Goal: Task Accomplishment & Management: Use online tool/utility

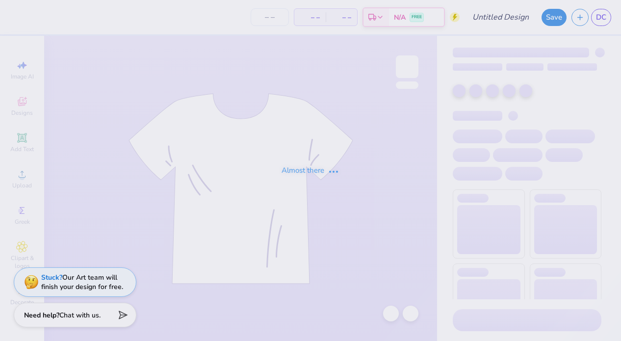
type input "[PERSON_NAME] : [GEOGRAPHIC_DATA]"
type input "24"
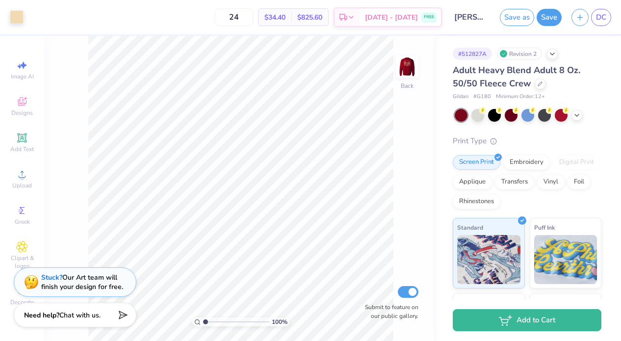
click at [582, 118] on div at bounding box center [528, 115] width 147 height 13
click at [579, 116] on icon at bounding box center [577, 114] width 8 height 8
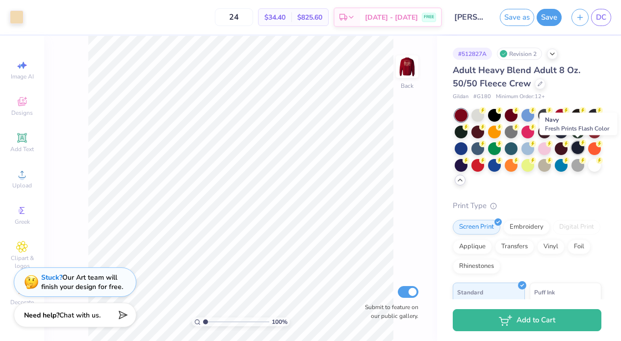
click at [576, 144] on div at bounding box center [578, 147] width 13 height 13
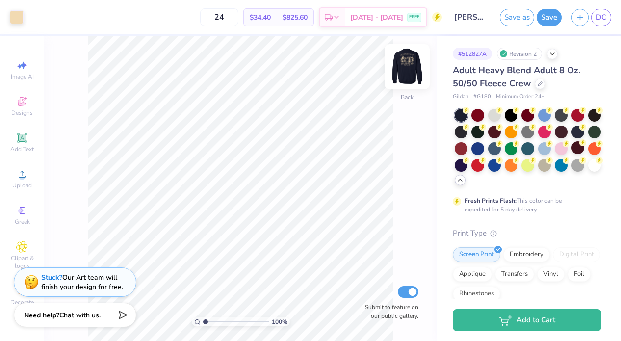
click at [403, 70] on img at bounding box center [407, 66] width 39 height 39
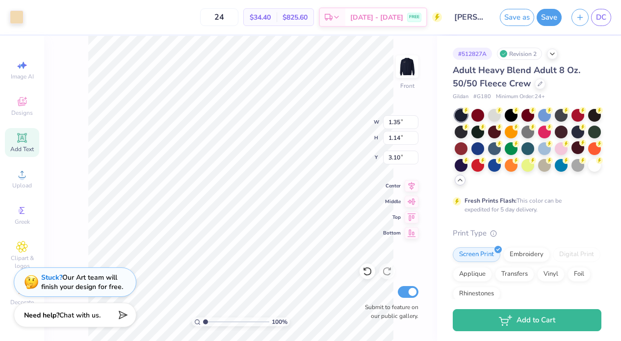
click at [28, 147] on span "Add Text" at bounding box center [22, 149] width 24 height 8
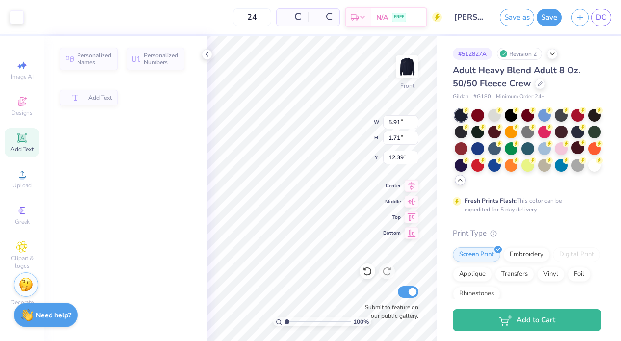
type input "5.91"
type input "1.71"
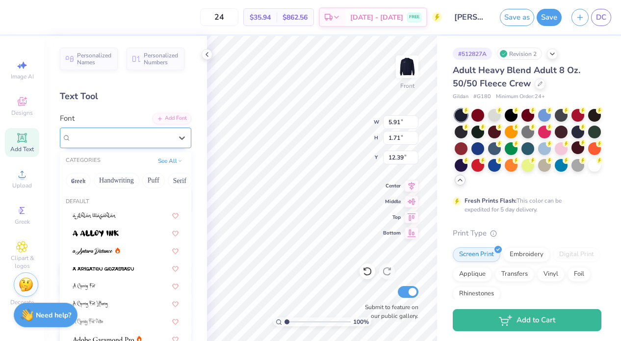
click at [118, 143] on div "Super Dream" at bounding box center [121, 137] width 103 height 15
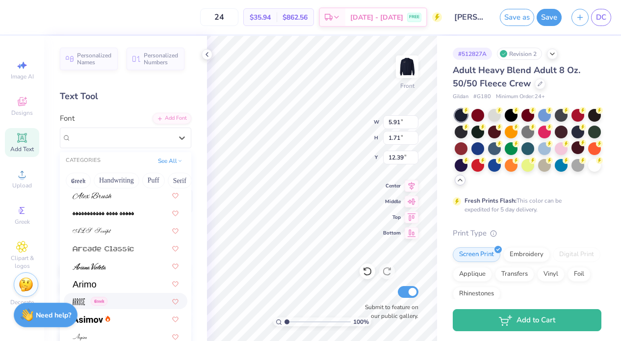
scroll to position [251, 0]
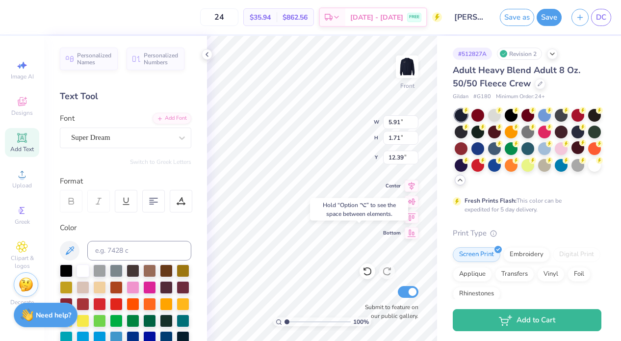
type input "18.31"
type input "0.39"
type input "0.56"
type input "12.15"
type input "5.91"
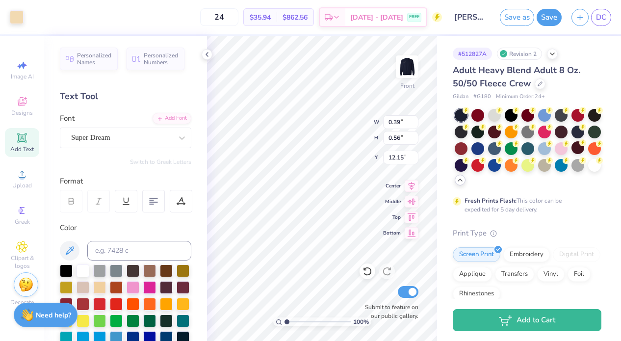
type input "1.71"
type input "18.31"
click at [78, 130] on div "Super Dream" at bounding box center [121, 137] width 103 height 15
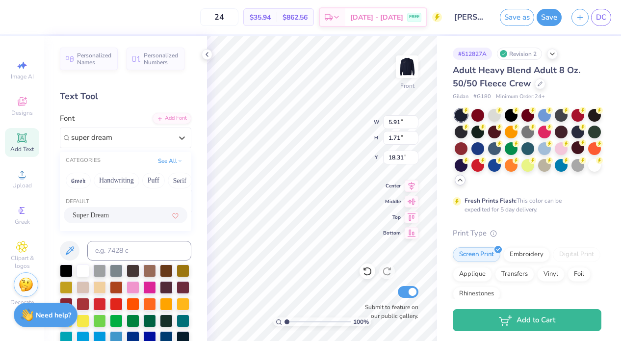
click at [99, 219] on span "Super Dream" at bounding box center [91, 215] width 36 height 10
type input "super dream"
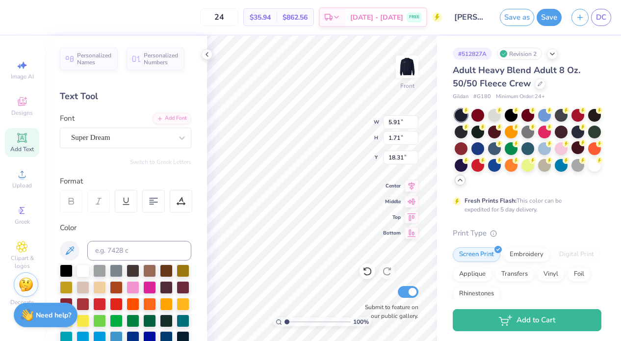
type input "0.39"
type input "0.56"
type input "12.15"
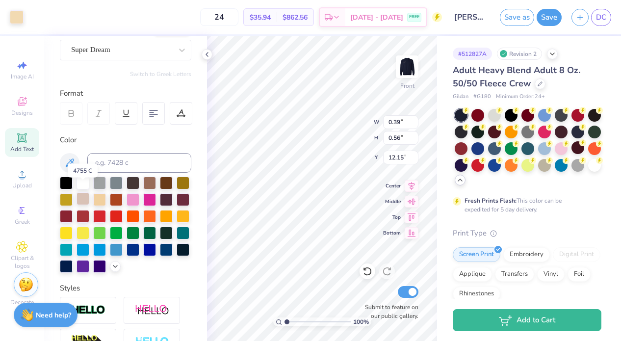
scroll to position [102, 0]
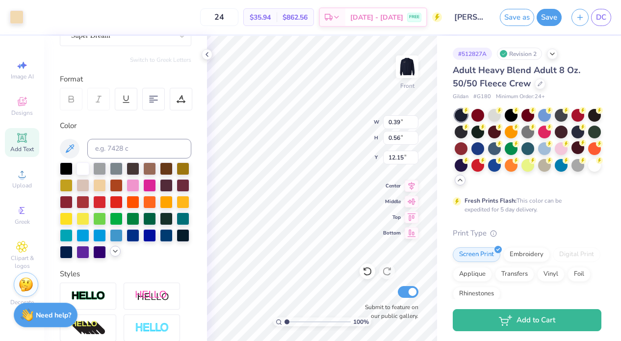
click at [113, 255] on icon at bounding box center [115, 251] width 8 height 8
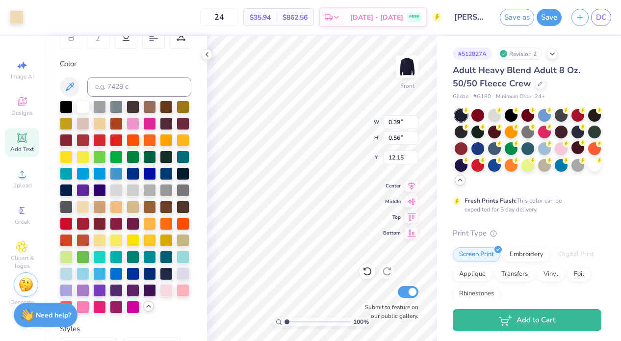
scroll to position [163, 0]
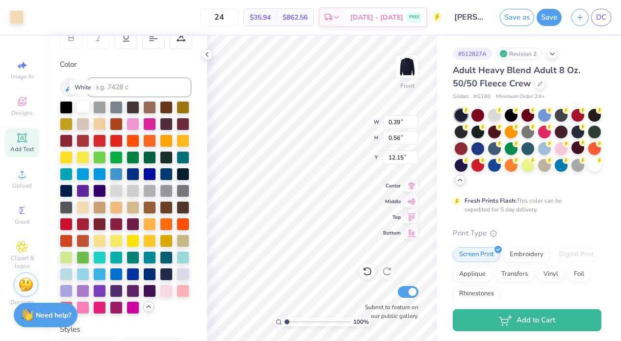
click at [83, 105] on div at bounding box center [83, 106] width 13 height 13
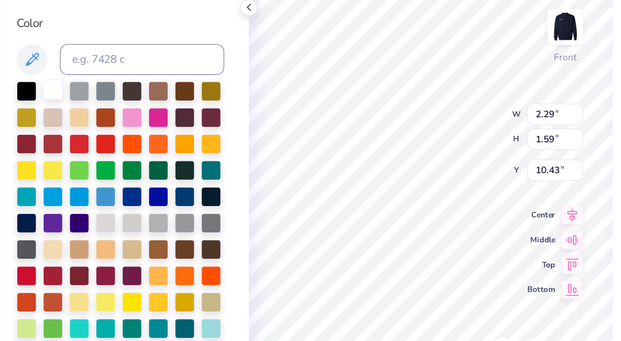
click at [79, 109] on div at bounding box center [83, 106] width 13 height 13
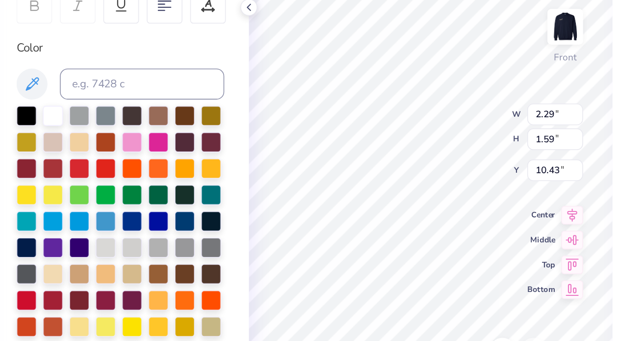
scroll to position [145, 0]
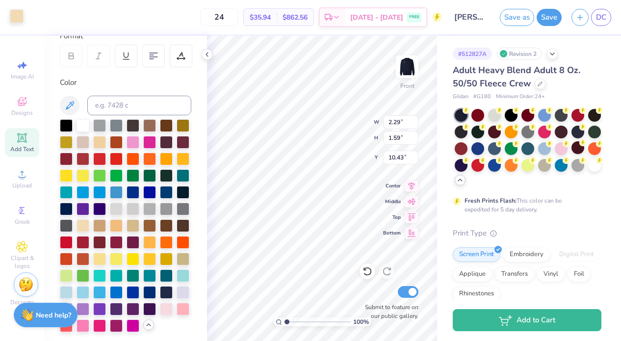
click at [13, 19] on div at bounding box center [17, 16] width 14 height 14
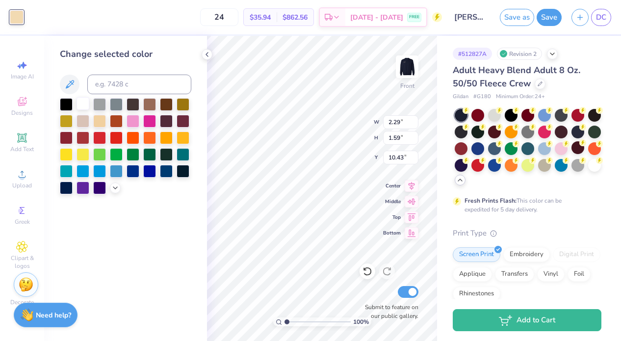
click at [85, 105] on div at bounding box center [83, 103] width 13 height 13
type input "0.38"
type input "0.55"
type input "7.23"
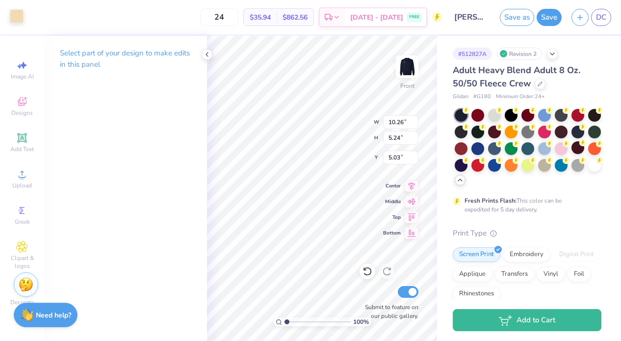
click at [14, 15] on div at bounding box center [17, 16] width 14 height 14
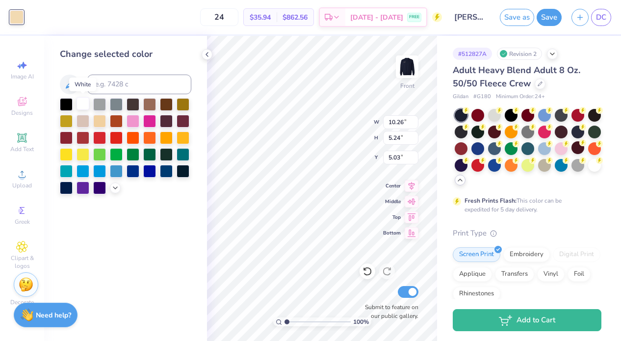
click at [83, 104] on div at bounding box center [83, 103] width 13 height 13
type input "2.18"
type input "1.68"
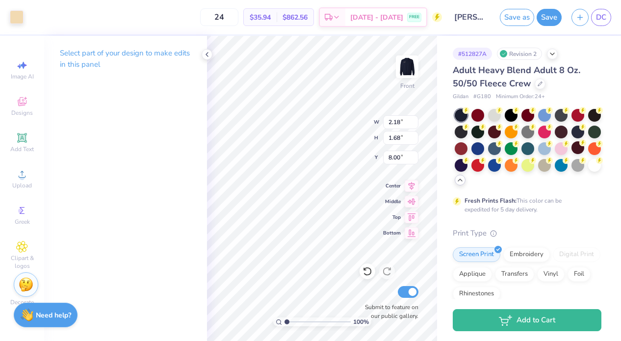
type input "7.95"
click at [15, 23] on div at bounding box center [17, 16] width 14 height 14
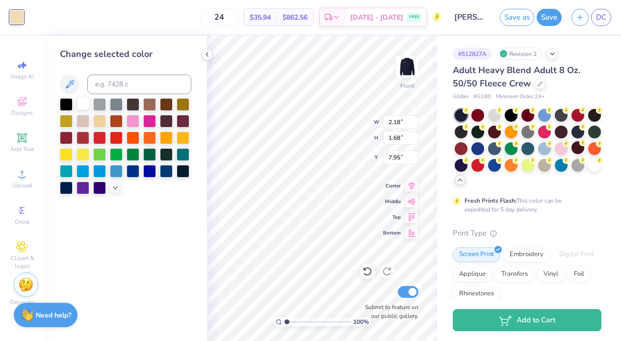
click at [84, 100] on div at bounding box center [83, 103] width 13 height 13
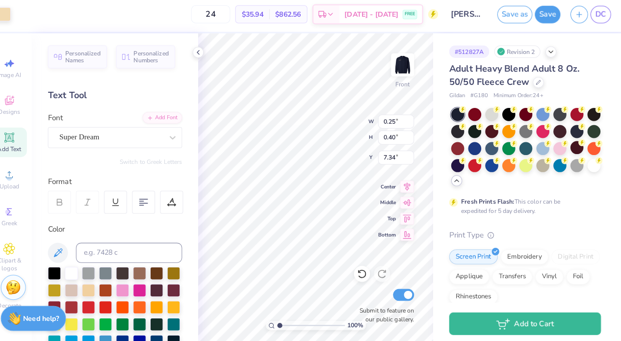
scroll to position [0, 0]
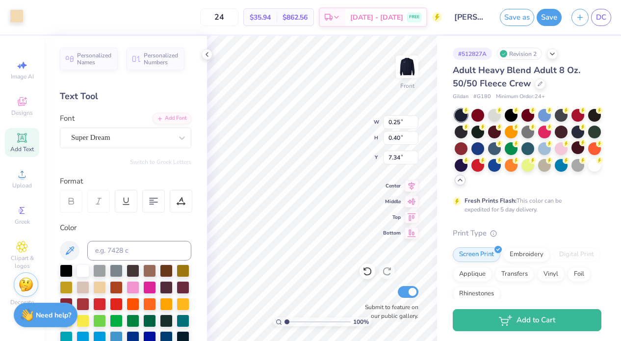
click at [14, 13] on div at bounding box center [17, 16] width 14 height 14
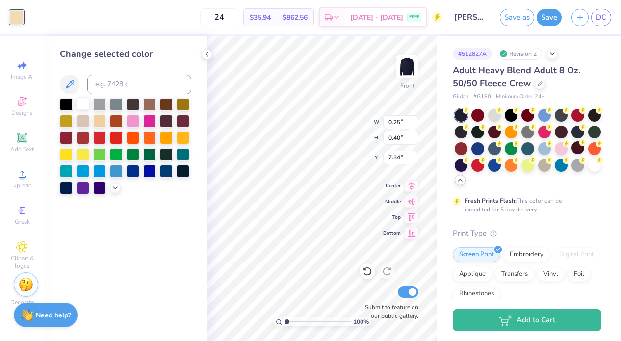
click at [78, 99] on div at bounding box center [83, 103] width 13 height 13
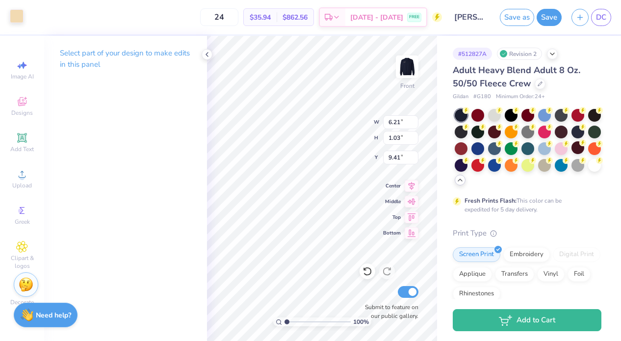
click at [17, 15] on div at bounding box center [17, 16] width 14 height 14
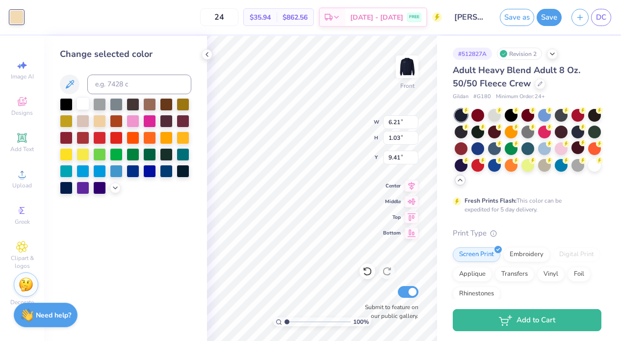
click at [83, 104] on div at bounding box center [83, 103] width 13 height 13
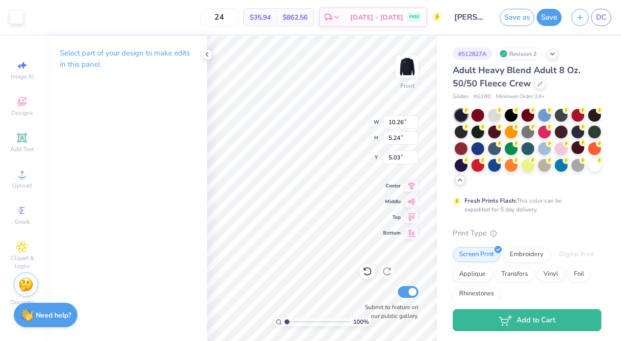
type input "1.46"
type input "1.41"
type input "3.46"
type input "10.26"
type input "5.24"
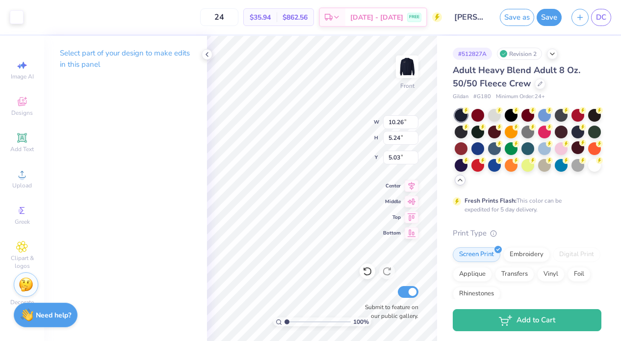
type input "4.87"
click at [20, 11] on div at bounding box center [17, 16] width 14 height 14
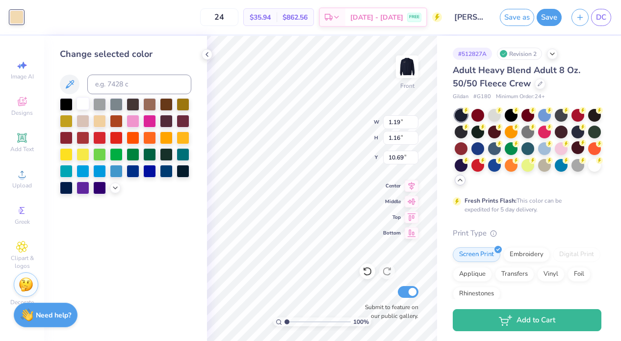
click at [83, 103] on div at bounding box center [83, 103] width 13 height 13
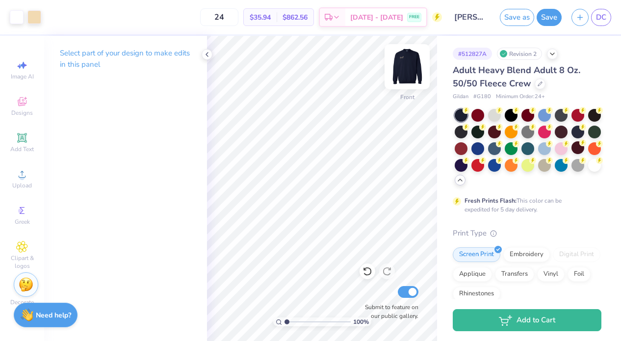
click at [410, 71] on img at bounding box center [407, 66] width 39 height 39
click at [410, 71] on img at bounding box center [408, 67] width 20 height 20
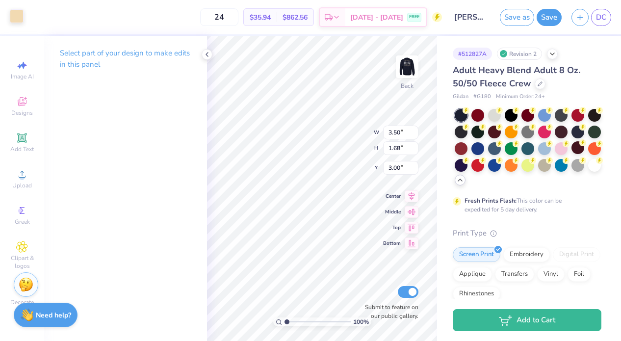
click at [11, 15] on div at bounding box center [17, 16] width 14 height 14
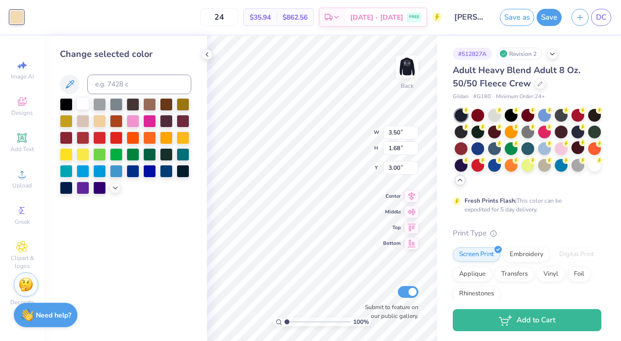
click at [79, 99] on div at bounding box center [83, 103] width 13 height 13
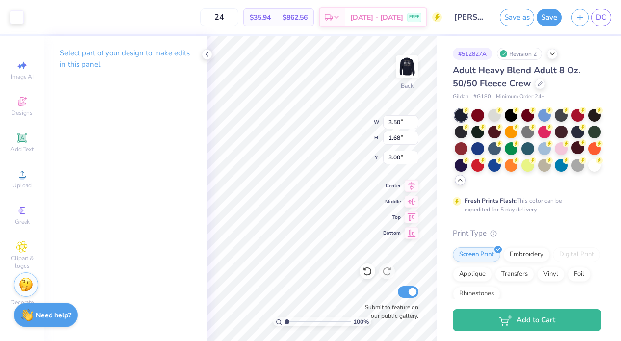
type input "4.73"
type input "2.28"
type input "3.44"
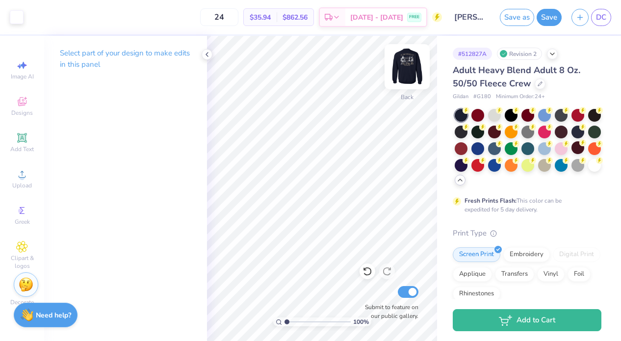
click at [410, 63] on img at bounding box center [407, 66] width 39 height 39
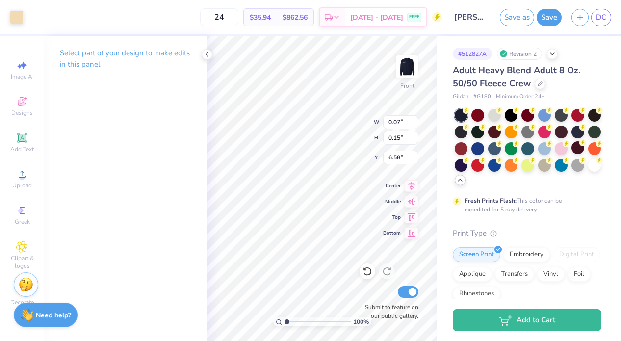
type input "6.44"
click at [22, 16] on div at bounding box center [17, 16] width 14 height 14
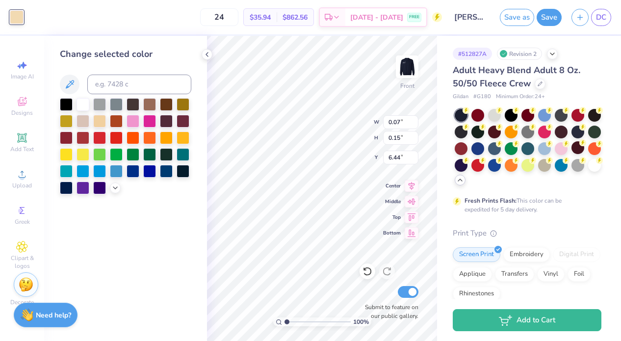
drag, startPoint x: 84, startPoint y: 103, endPoint x: 195, endPoint y: 132, distance: 114.2
click at [84, 103] on div at bounding box center [83, 104] width 13 height 13
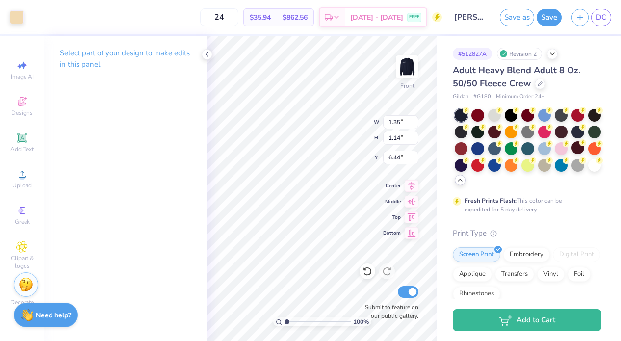
type input "1.35"
type input "1.14"
type input "3.00"
type input "1.46"
type input "1.41"
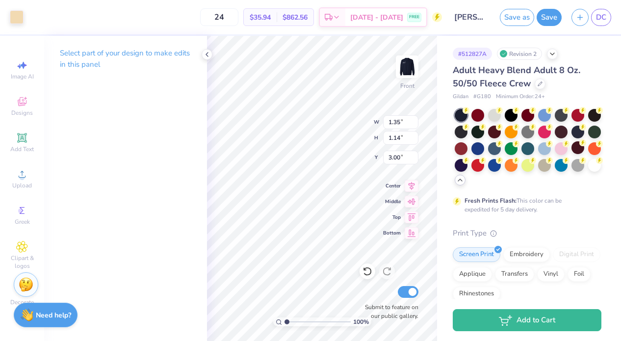
type input "3.46"
click at [21, 10] on div at bounding box center [17, 16] width 14 height 14
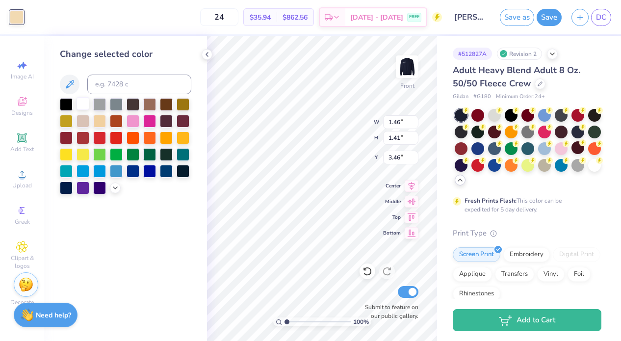
click at [85, 103] on div at bounding box center [83, 103] width 13 height 13
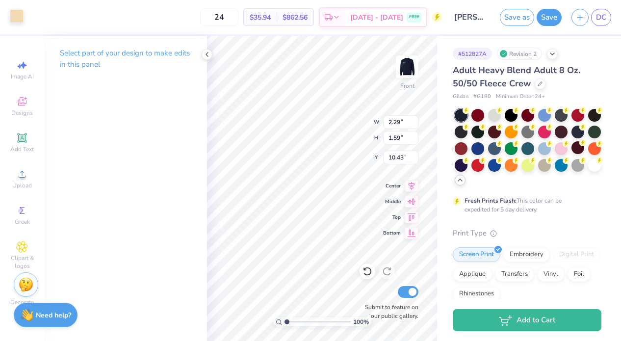
click at [12, 17] on div at bounding box center [17, 16] width 14 height 14
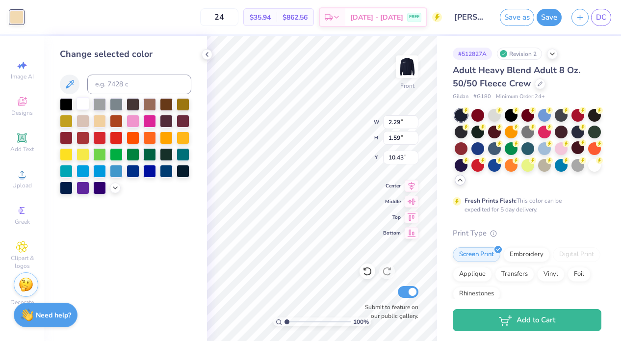
click at [83, 102] on div at bounding box center [83, 103] width 13 height 13
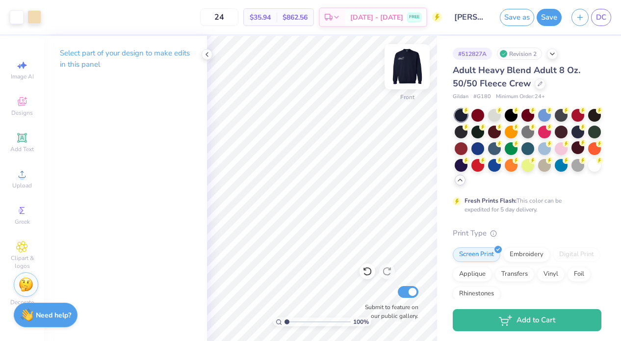
click at [403, 73] on img at bounding box center [407, 66] width 39 height 39
click at [401, 78] on img at bounding box center [407, 66] width 39 height 39
click at [408, 68] on img at bounding box center [407, 66] width 39 height 39
click at [25, 107] on icon at bounding box center [22, 102] width 12 height 12
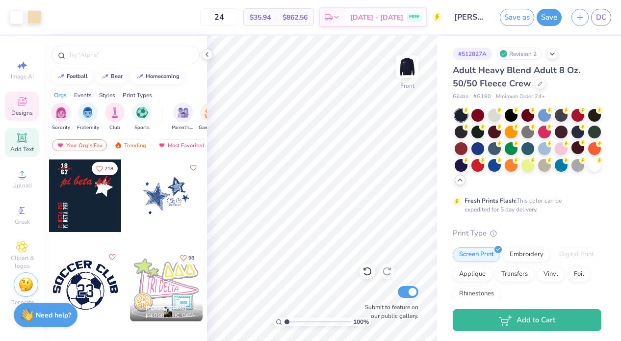
click at [24, 134] on icon at bounding box center [21, 137] width 9 height 9
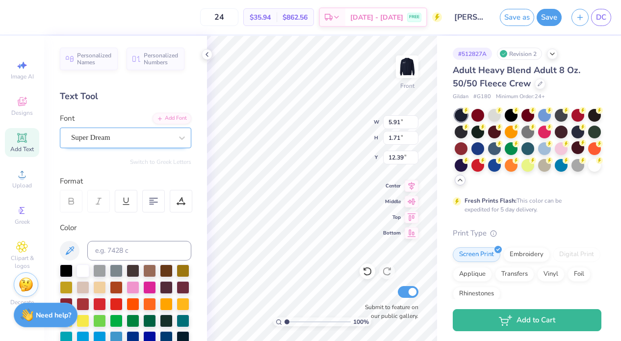
click at [140, 144] on div "Super Dream" at bounding box center [121, 137] width 103 height 15
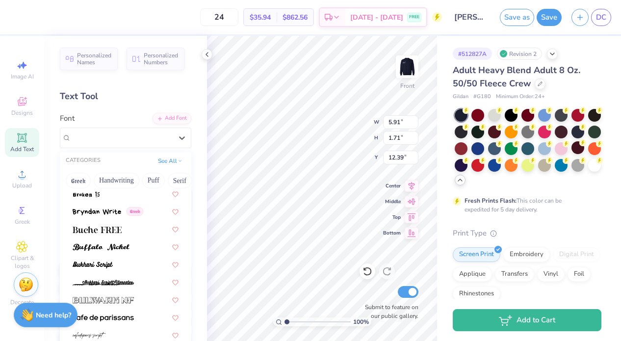
scroll to position [883, 0]
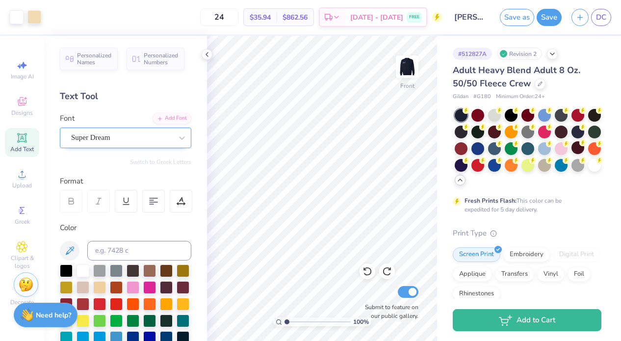
click at [120, 135] on div "Super Dream" at bounding box center [121, 137] width 103 height 15
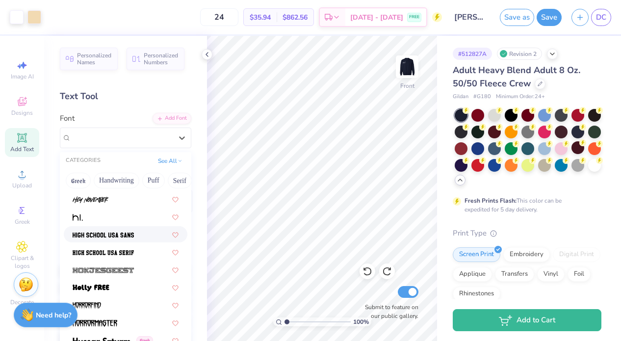
scroll to position [2463, 0]
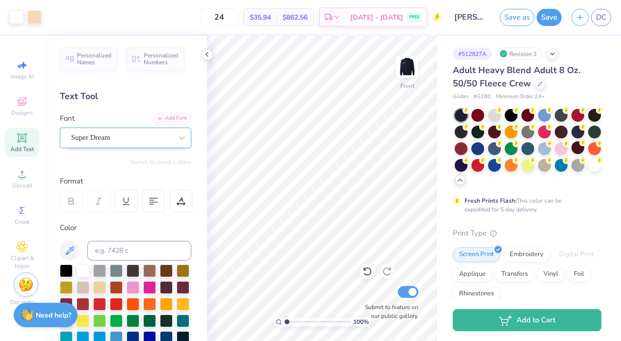
click at [124, 137] on div "Super Dream" at bounding box center [121, 137] width 103 height 15
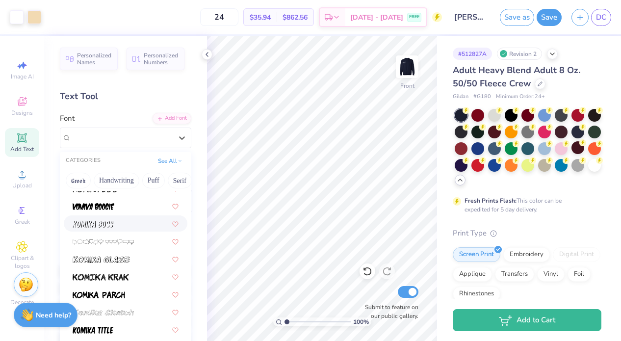
scroll to position [2884, 0]
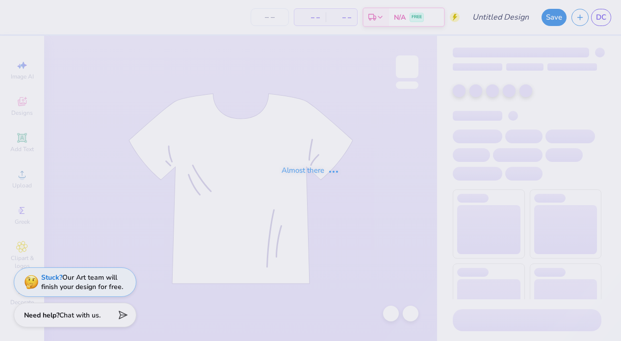
type input "[PERSON_NAME] : [GEOGRAPHIC_DATA]"
type input "24"
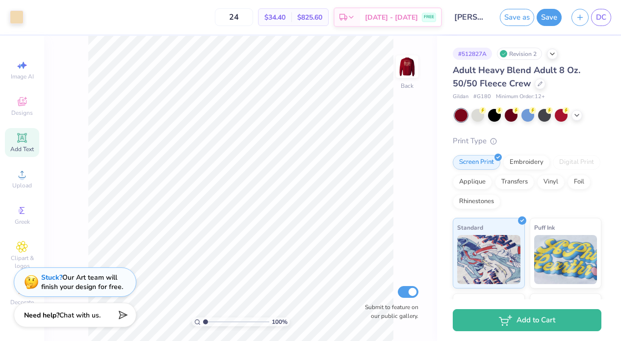
click at [25, 141] on icon at bounding box center [21, 137] width 7 height 7
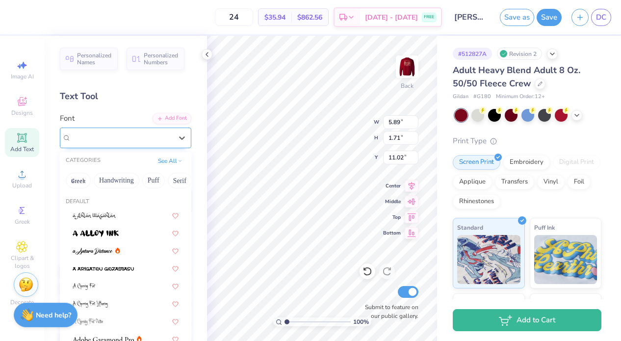
click at [110, 144] on div "Super Dream" at bounding box center [121, 137] width 103 height 15
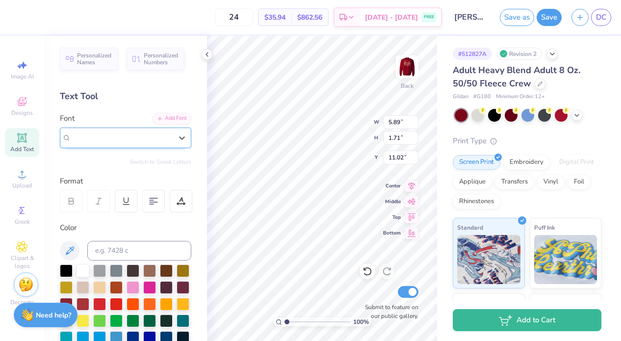
click at [110, 140] on span "Super Dream" at bounding box center [90, 137] width 39 height 11
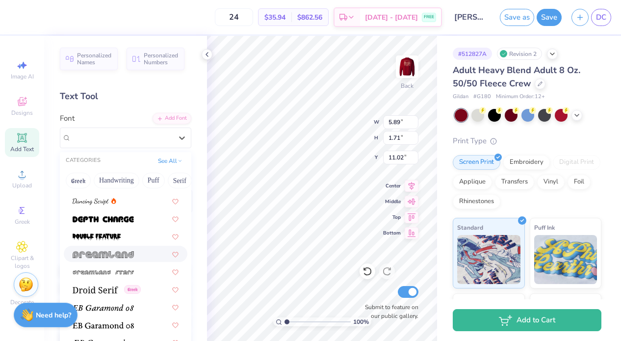
scroll to position [1681, 0]
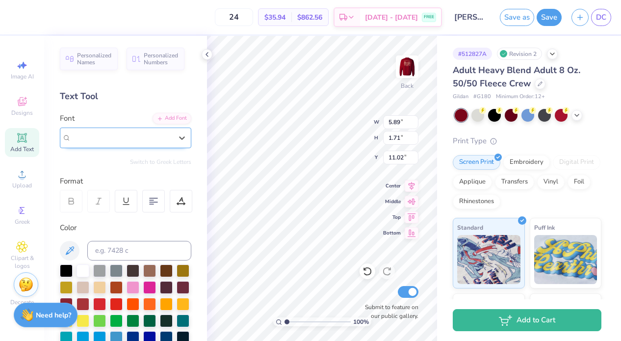
click at [133, 132] on div "Super Dream" at bounding box center [121, 137] width 101 height 11
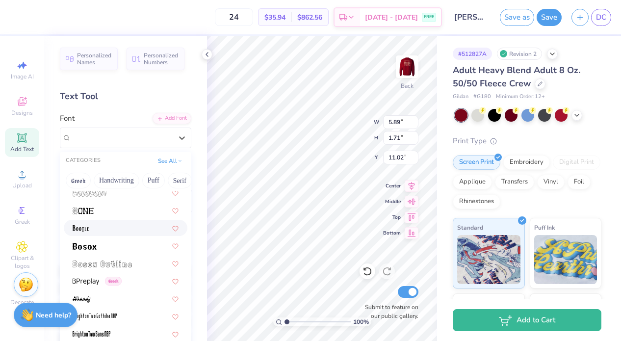
scroll to position [628, 0]
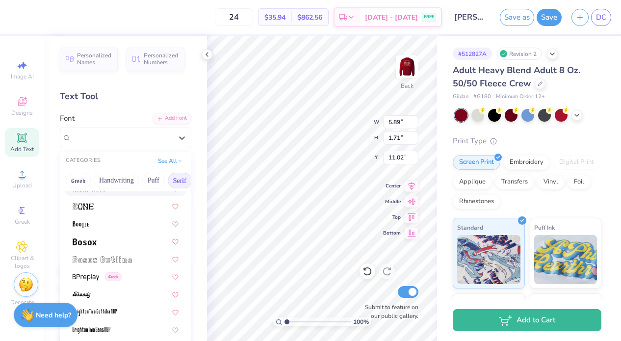
click at [178, 184] on button "Serif" at bounding box center [180, 181] width 24 height 16
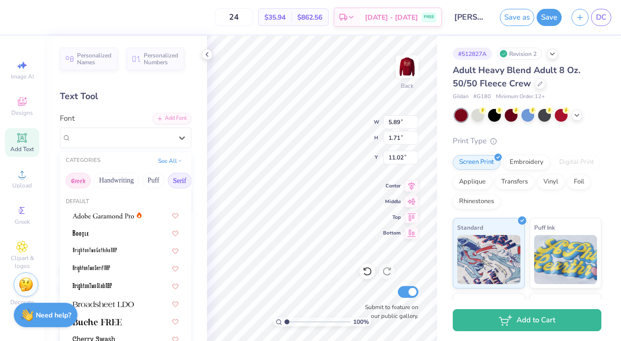
click at [82, 182] on button "Greek" at bounding box center [78, 181] width 25 height 16
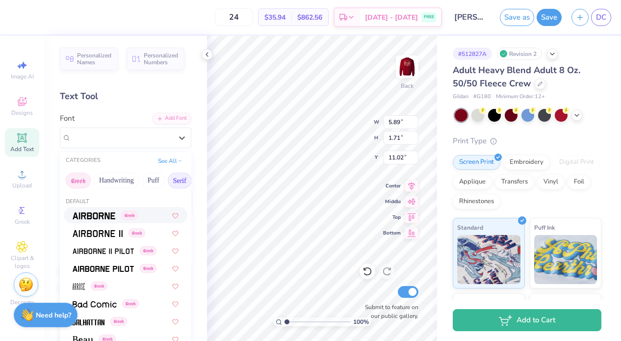
click at [183, 176] on button "Serif" at bounding box center [180, 181] width 24 height 16
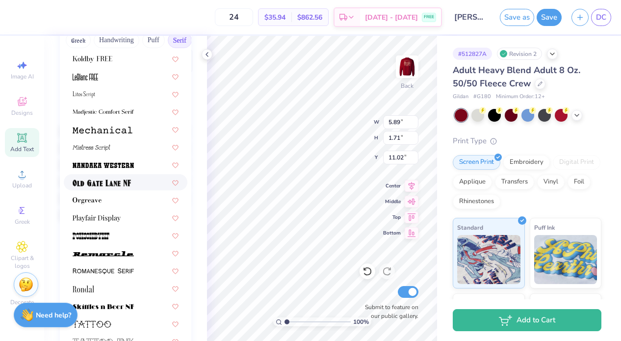
scroll to position [960, 0]
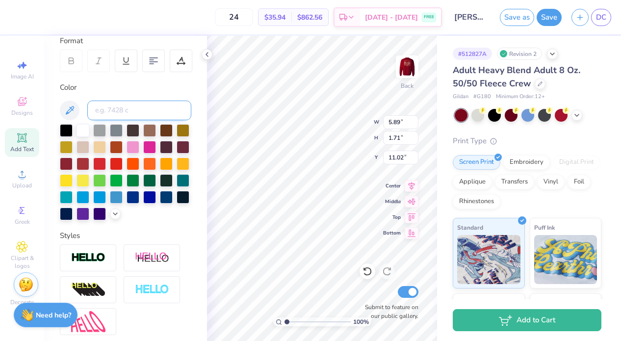
click at [107, 109] on input at bounding box center [139, 111] width 104 height 20
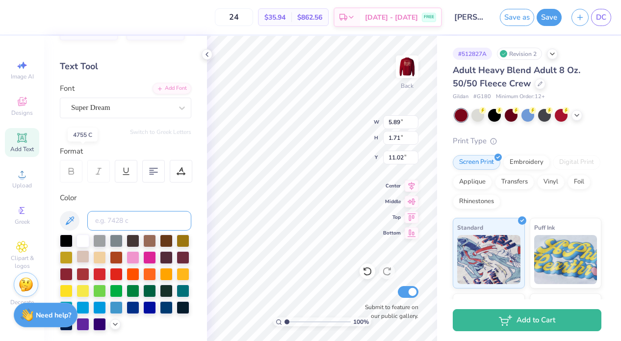
scroll to position [0, 0]
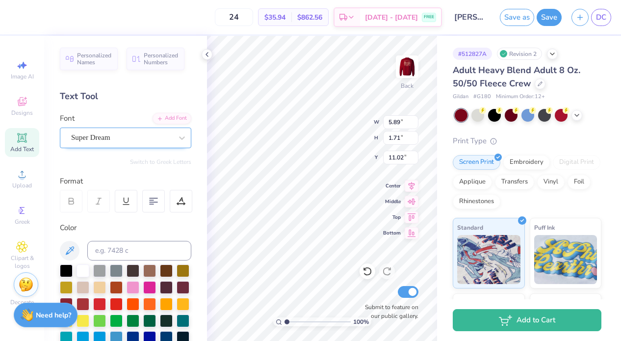
click at [87, 137] on div "Super Dream" at bounding box center [121, 137] width 103 height 15
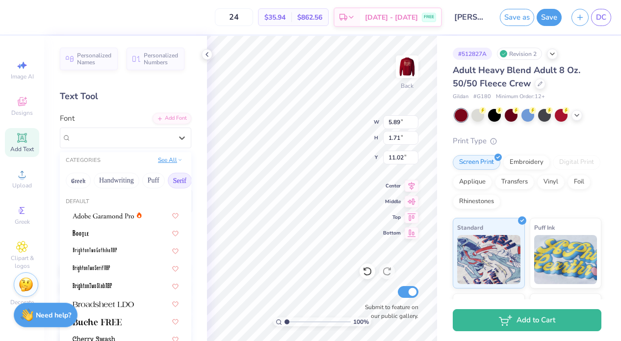
click at [173, 162] on button "See All" at bounding box center [170, 160] width 30 height 10
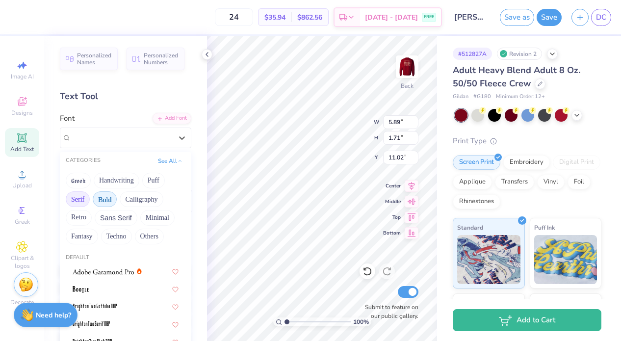
click at [110, 201] on button "Bold" at bounding box center [105, 199] width 24 height 16
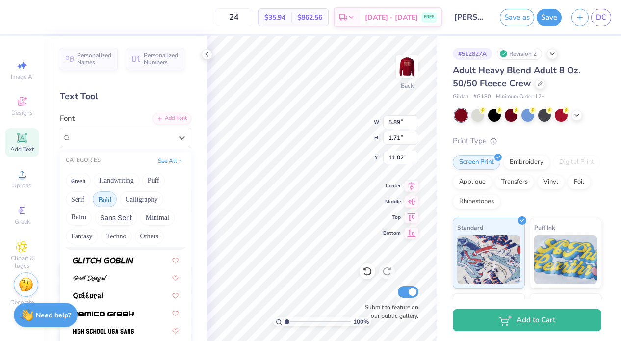
scroll to position [438, 0]
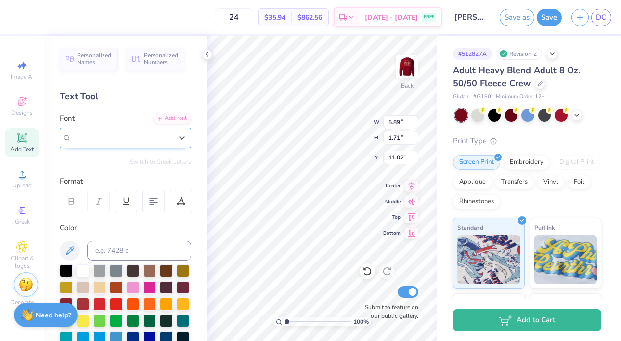
click at [108, 136] on span "Super Dream" at bounding box center [90, 137] width 39 height 11
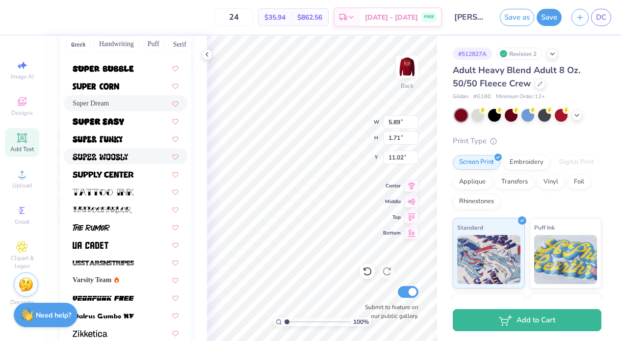
scroll to position [229, 0]
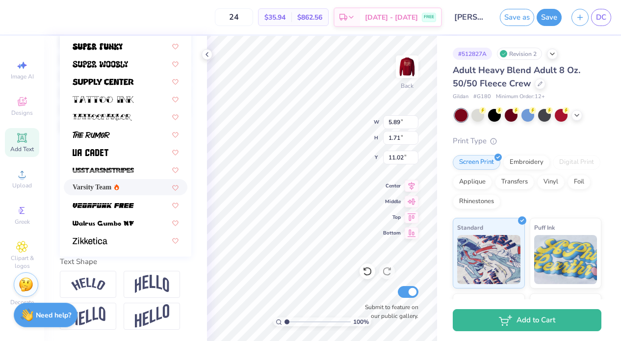
click at [123, 181] on div "Varsity Team" at bounding box center [126, 187] width 124 height 16
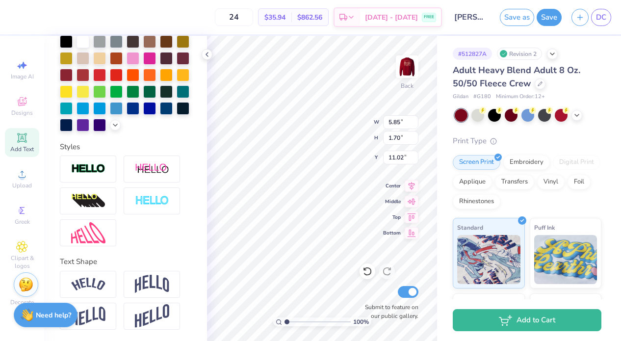
type input "5.85"
type input "1.70"
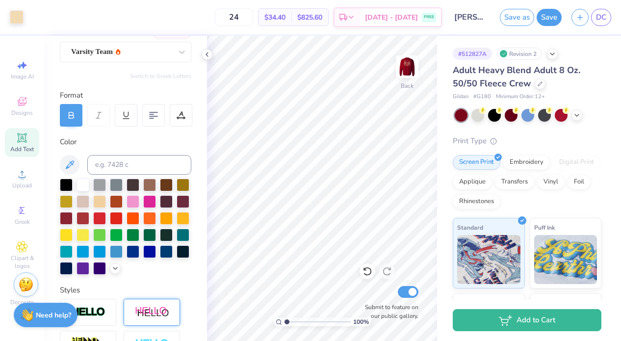
scroll to position [0, 0]
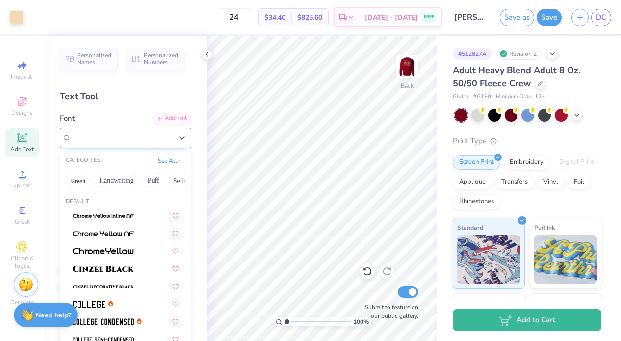
click at [121, 142] on div "Varsity Team" at bounding box center [121, 137] width 103 height 15
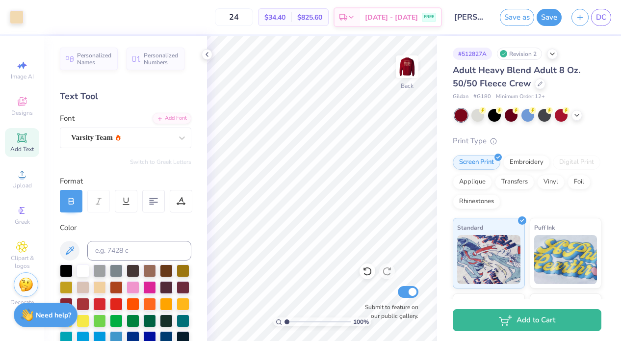
click at [27, 136] on icon at bounding box center [22, 138] width 12 height 12
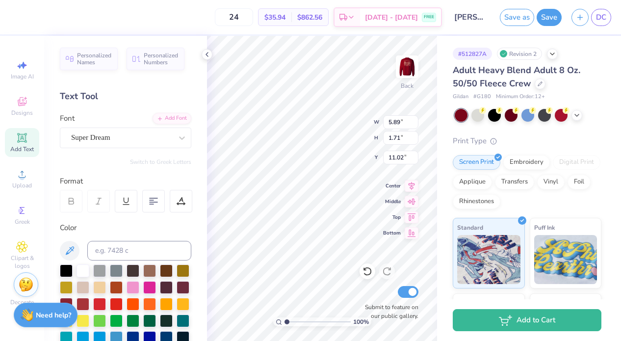
scroll to position [0, 1]
type textarea "xiti with the xis"
click at [150, 133] on div "Super Dream" at bounding box center [121, 137] width 103 height 15
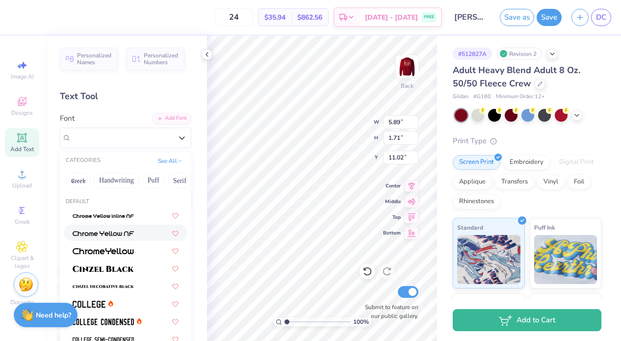
click at [124, 235] on img at bounding box center [103, 233] width 61 height 7
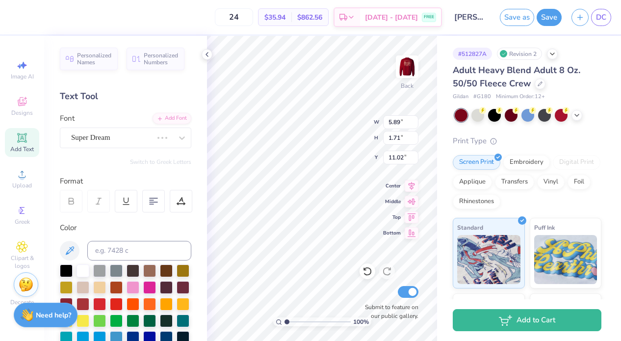
scroll to position [0, 1]
click at [152, 148] on div "Personalized Names Personalized Numbers Text Tool Add Font Font Chrome Yellow N…" at bounding box center [125, 188] width 163 height 305
click at [143, 136] on div "Chrome Yellow NF" at bounding box center [121, 137] width 103 height 15
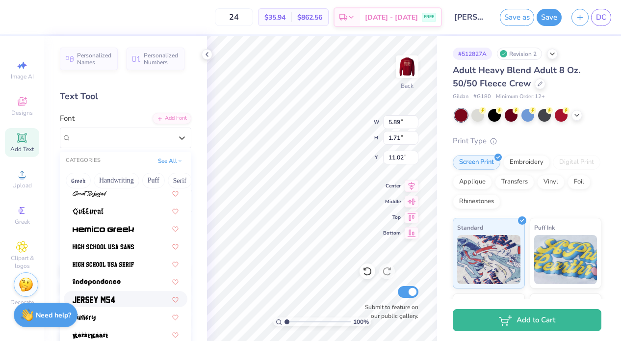
scroll to position [464, 0]
click at [120, 245] on img at bounding box center [103, 246] width 61 height 7
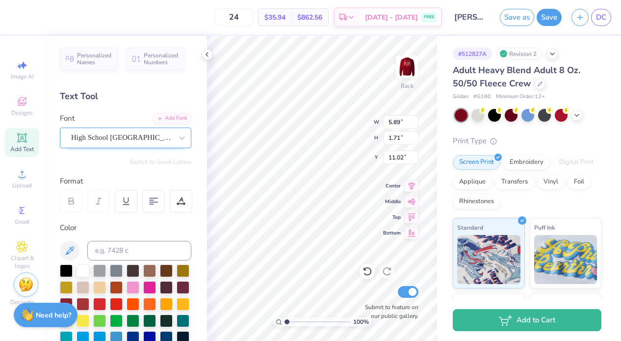
click at [126, 138] on div "High School [GEOGRAPHIC_DATA] Sans" at bounding box center [121, 137] width 103 height 15
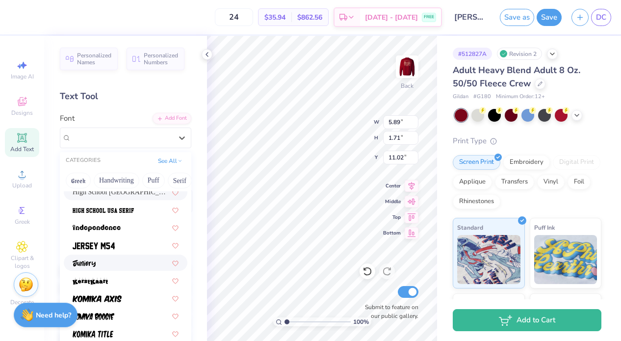
scroll to position [518, 0]
click at [177, 180] on button "Serif" at bounding box center [180, 181] width 24 height 16
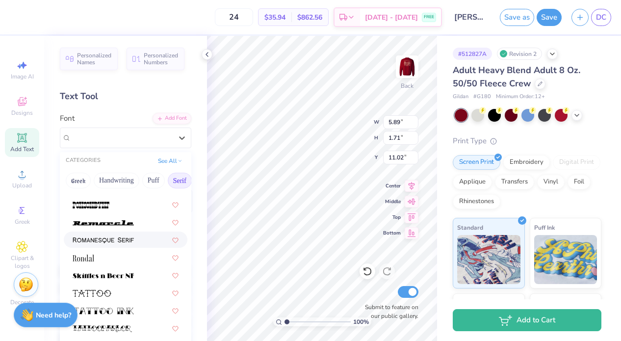
scroll to position [1124, 0]
click at [125, 179] on button "Handwriting" at bounding box center [117, 181] width 46 height 16
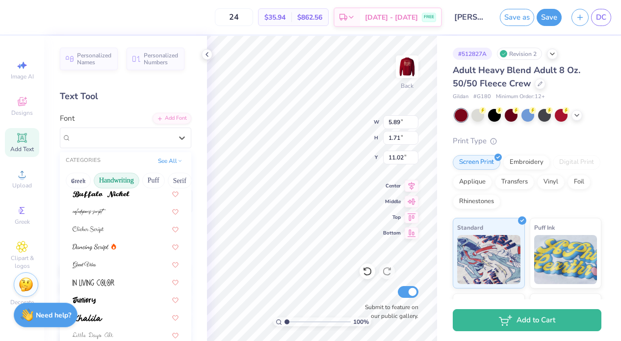
scroll to position [101, 0]
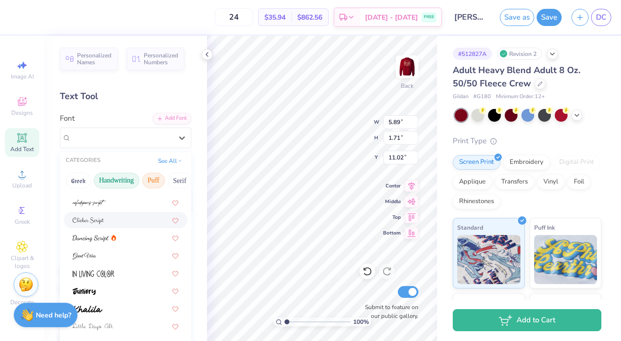
click at [158, 180] on button "Puff" at bounding box center [153, 181] width 23 height 16
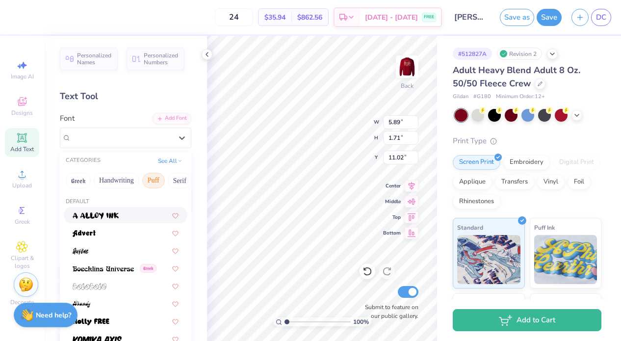
click at [138, 220] on div at bounding box center [126, 215] width 106 height 10
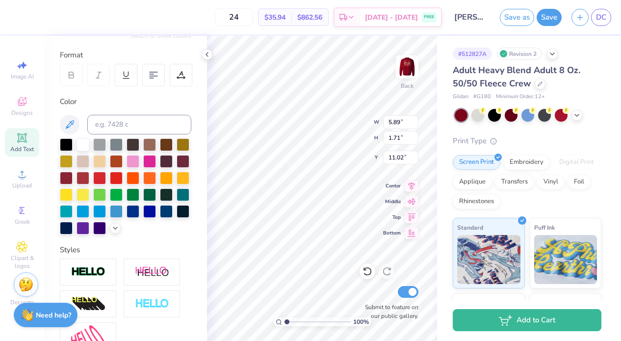
scroll to position [229, 0]
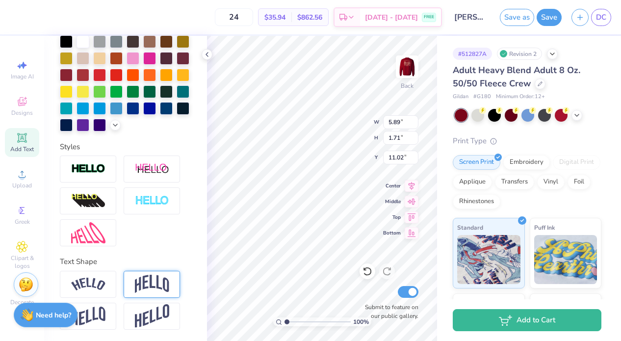
click at [154, 286] on img at bounding box center [152, 284] width 34 height 19
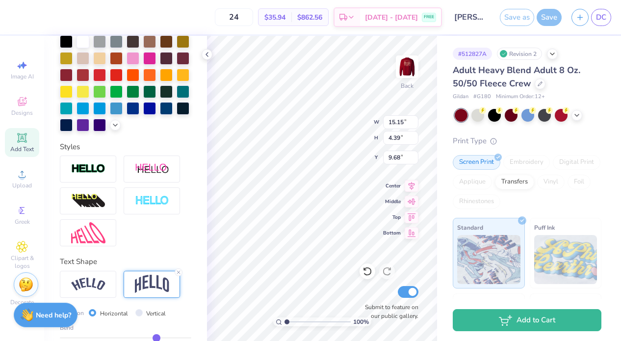
type input "10.84"
type input "3.14"
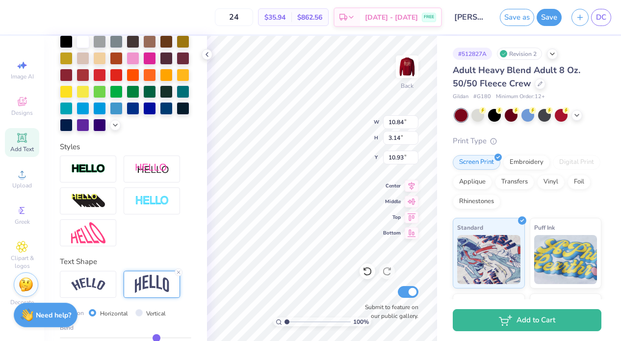
type input "10.31"
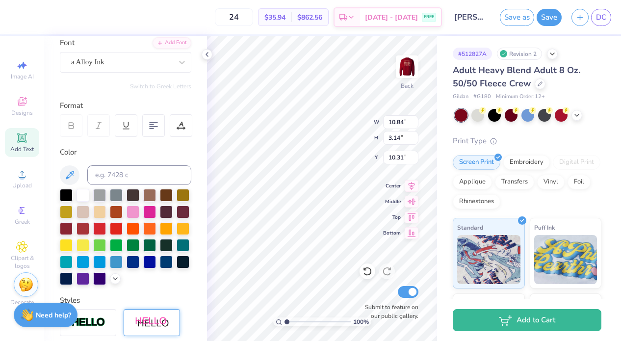
scroll to position [0, 0]
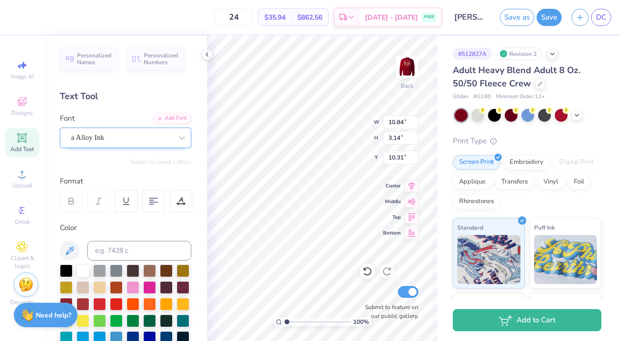
click at [139, 137] on div "a Alloy Ink" at bounding box center [121, 137] width 103 height 15
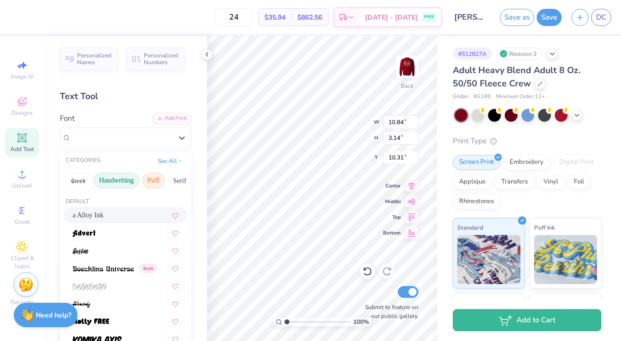
click at [105, 180] on button "Handwriting" at bounding box center [117, 181] width 46 height 16
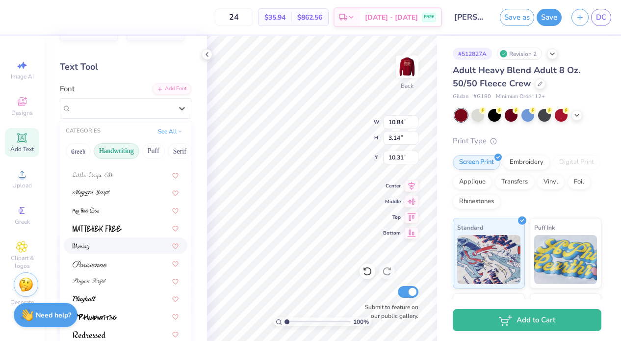
scroll to position [29, 0]
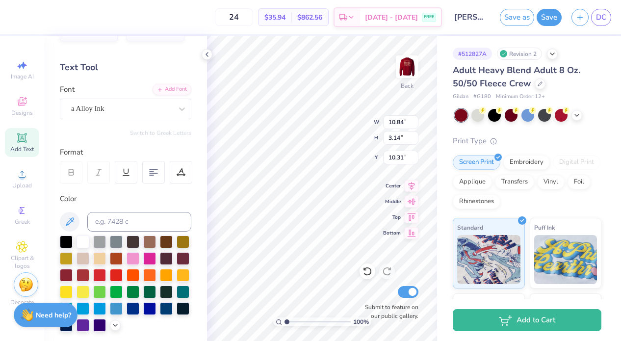
click at [172, 120] on div "Personalized Names Personalized Numbers Text Tool Add Font Font a Alloy Ink Swi…" at bounding box center [125, 188] width 163 height 305
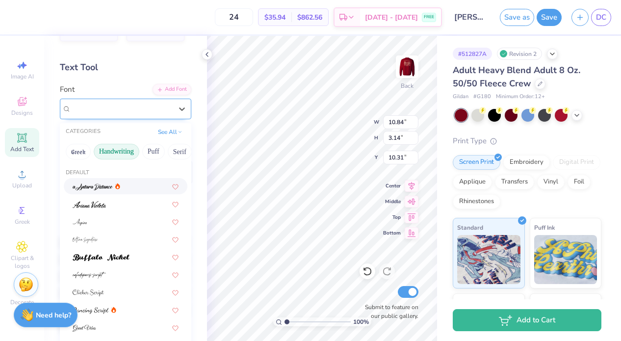
click at [167, 113] on div "a Alloy Ink" at bounding box center [121, 108] width 103 height 15
click at [169, 136] on div "See All" at bounding box center [170, 132] width 30 height 10
click at [168, 132] on button "See All" at bounding box center [170, 131] width 30 height 10
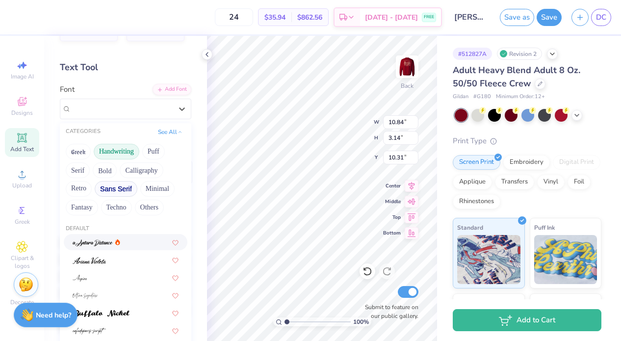
click at [105, 192] on button "Sans Serif" at bounding box center [116, 189] width 43 height 16
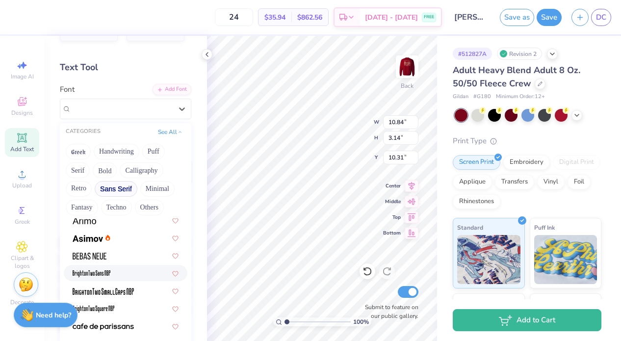
scroll to position [24, 0]
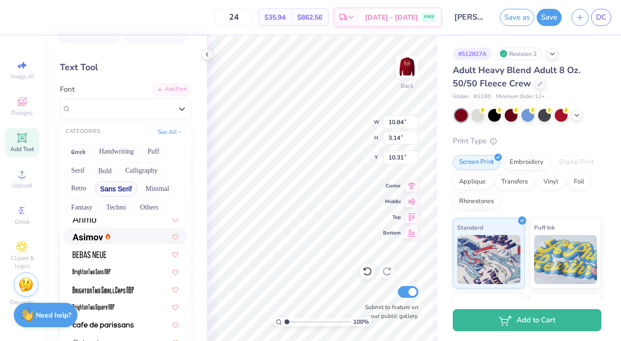
click at [90, 237] on img at bounding box center [88, 237] width 30 height 7
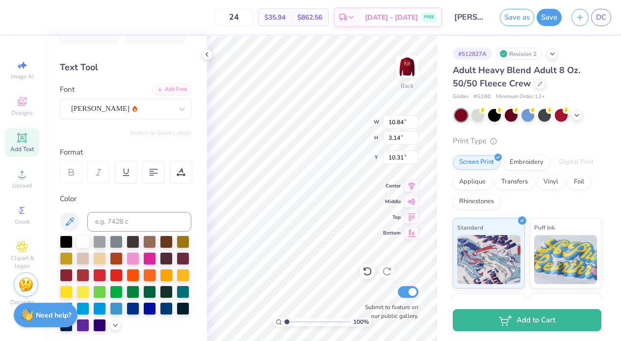
type input "7.61"
type input "2.42"
type input "10.66"
click at [133, 103] on div "[PERSON_NAME]" at bounding box center [121, 108] width 103 height 15
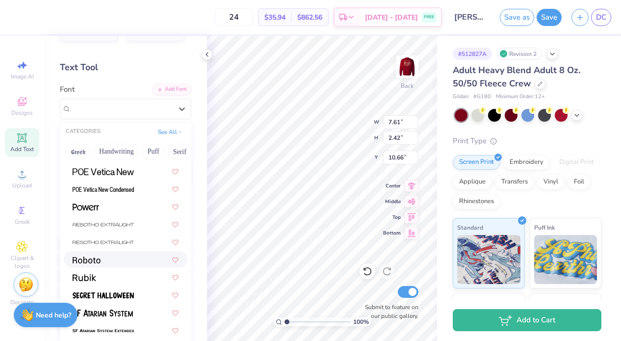
scroll to position [975, 0]
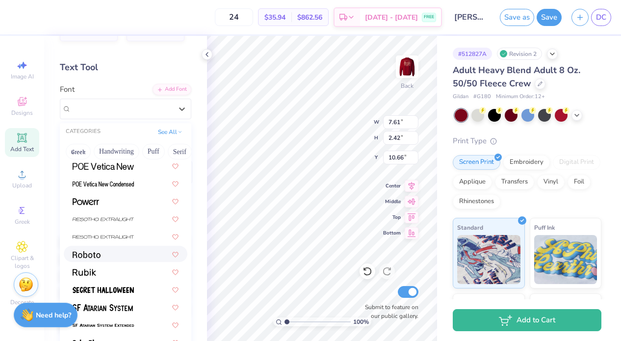
click at [96, 258] on img at bounding box center [87, 254] width 28 height 7
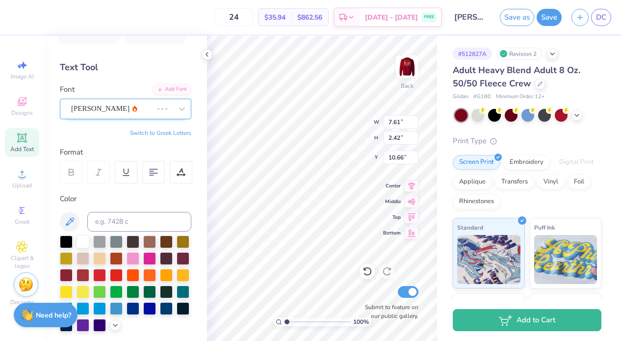
click at [129, 99] on div "[PERSON_NAME]" at bounding box center [126, 109] width 132 height 21
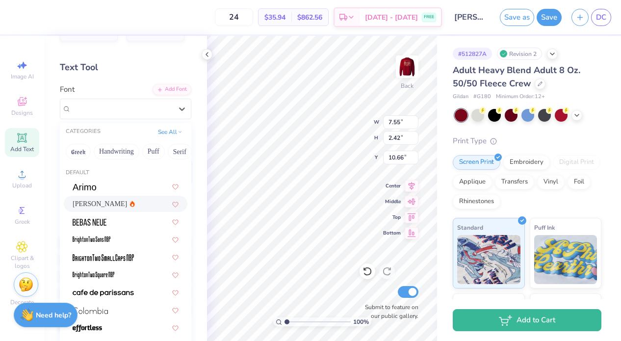
type input "7.61"
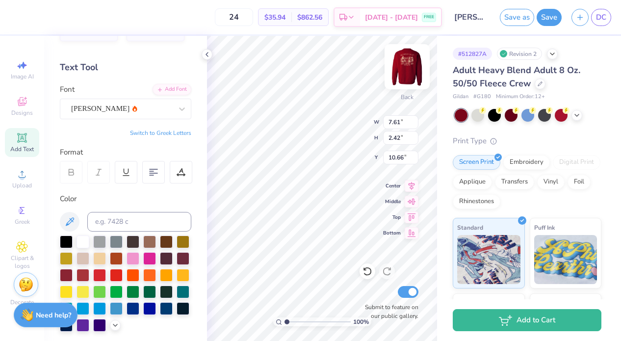
click at [415, 67] on img at bounding box center [407, 66] width 39 height 39
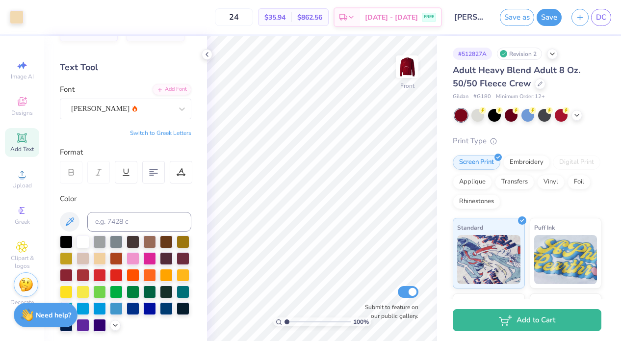
click at [415, 67] on img at bounding box center [408, 67] width 20 height 20
click at [126, 110] on div "[PERSON_NAME]" at bounding box center [121, 108] width 103 height 15
click at [21, 146] on span "Add Text" at bounding box center [22, 149] width 24 height 8
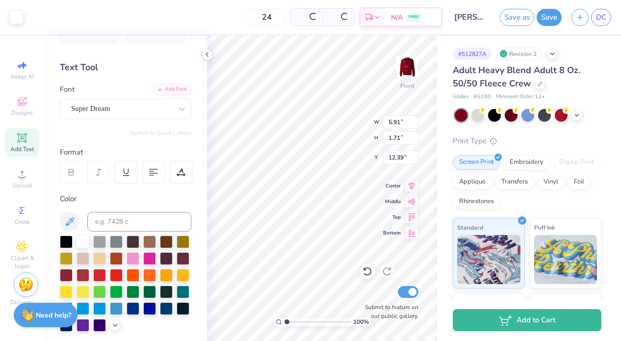
type input "5.91"
type input "1.71"
type input "16.31"
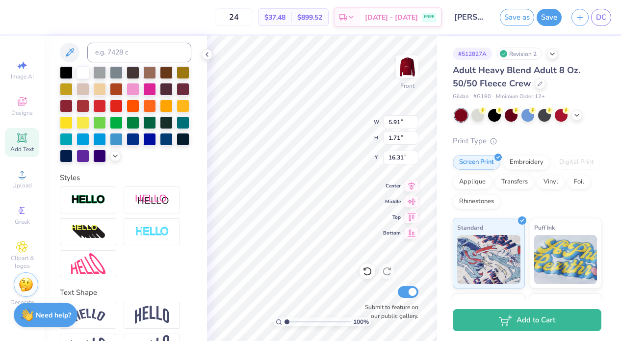
scroll to position [229, 0]
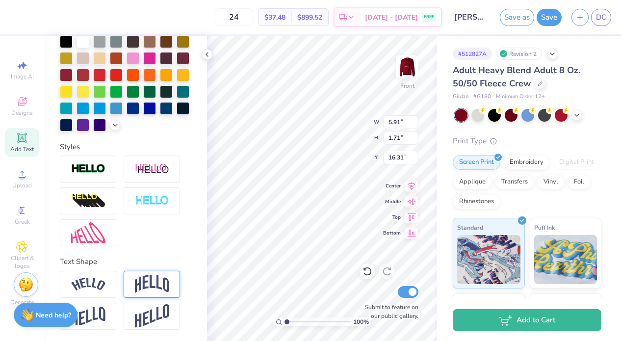
click at [155, 280] on img at bounding box center [152, 284] width 34 height 19
type input "2.44"
type input "15.94"
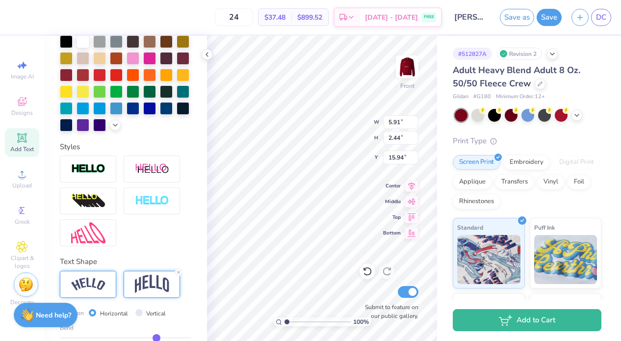
click at [96, 277] on div at bounding box center [88, 284] width 56 height 27
type input "8.01"
type input "2.25"
type input "16.04"
click at [148, 280] on img at bounding box center [152, 284] width 34 height 19
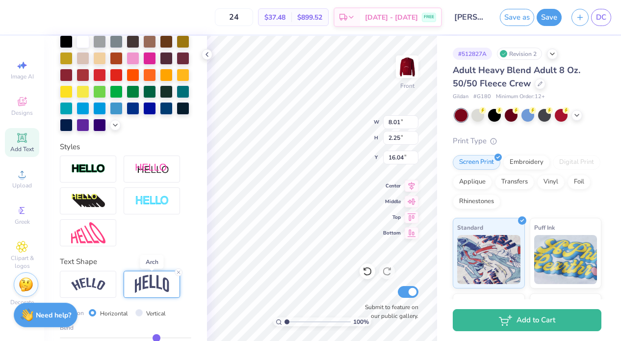
type input "5.91"
type input "2.44"
type input "15.94"
click at [92, 279] on img at bounding box center [88, 284] width 34 height 13
type input "8.01"
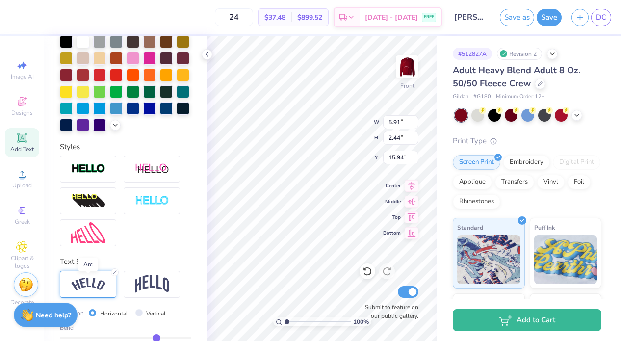
type input "2.25"
type input "16.04"
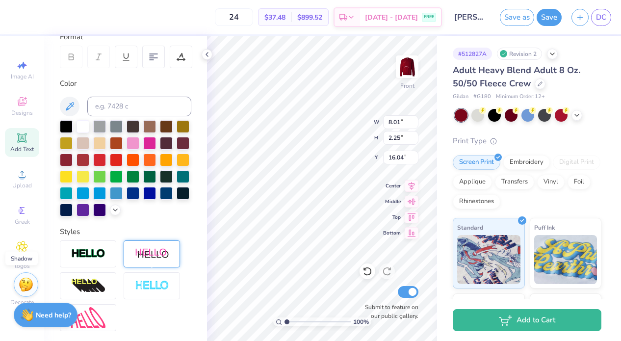
scroll to position [0, 0]
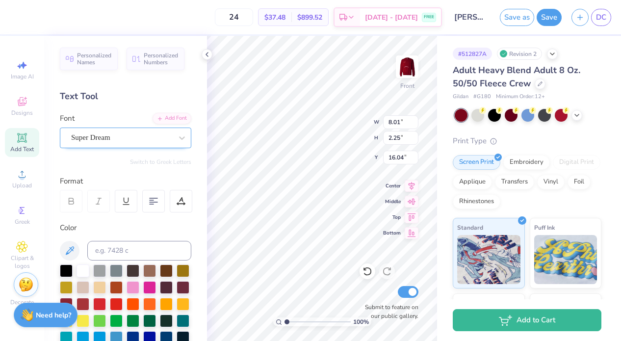
click at [117, 135] on div "Super Dream" at bounding box center [121, 137] width 103 height 15
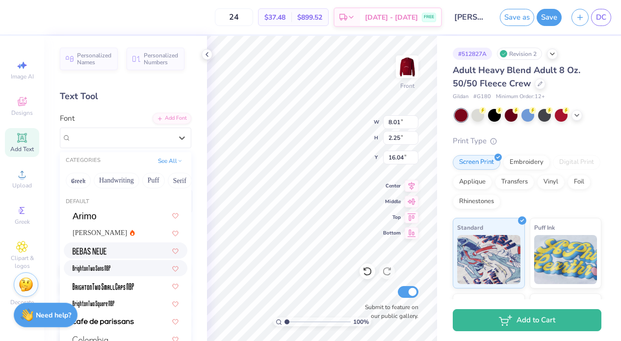
click at [120, 257] on div at bounding box center [126, 250] width 124 height 16
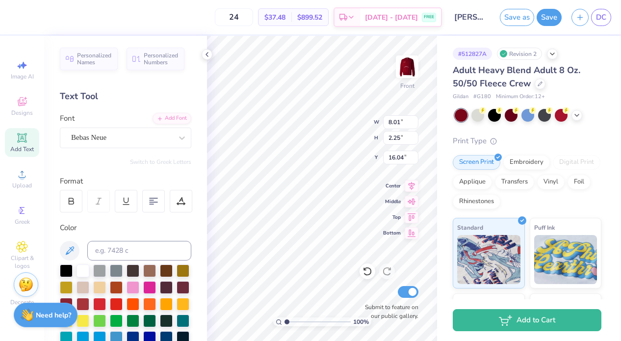
type input "6.06"
type input "2.08"
type input "16.12"
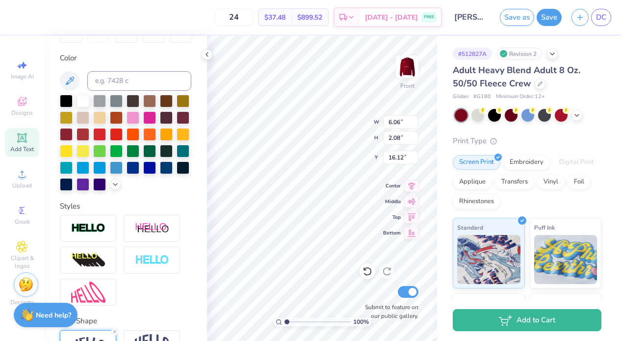
scroll to position [287, 0]
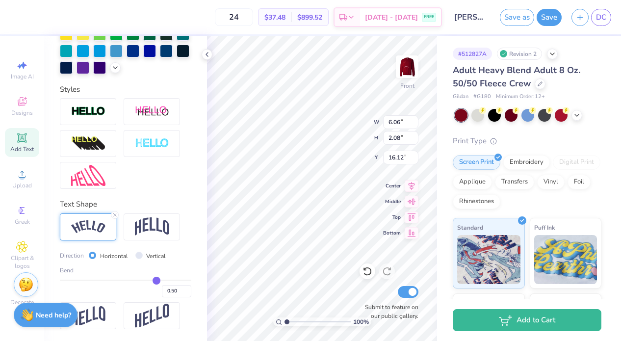
click at [139, 229] on img at bounding box center [152, 226] width 34 height 19
type input "3.65"
type input "2.20"
type input "16.06"
click at [84, 227] on img at bounding box center [88, 226] width 34 height 13
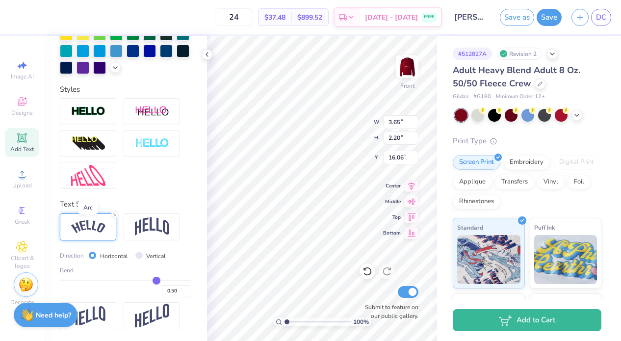
type input "6.06"
type input "2.08"
type input "16.12"
click at [116, 214] on icon at bounding box center [115, 215] width 6 height 6
type input "3.65"
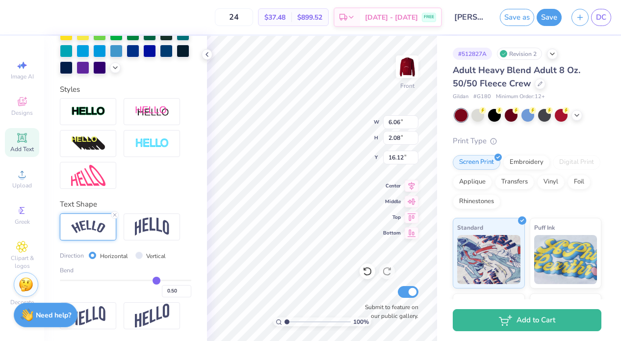
type input "1.71"
type input "16.31"
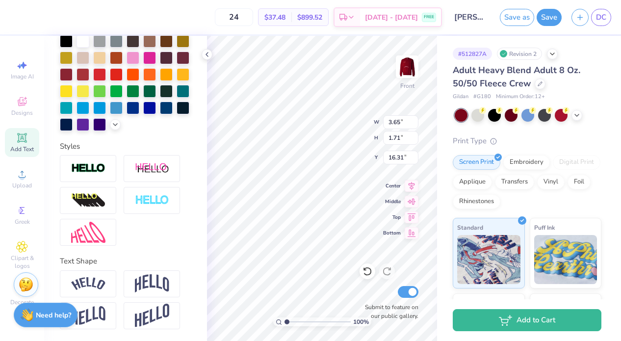
scroll to position [229, 0]
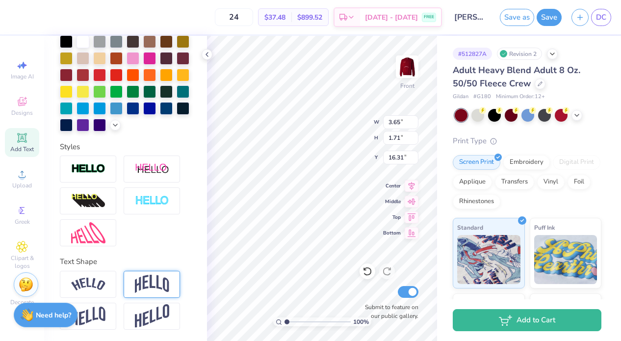
click at [148, 281] on img at bounding box center [152, 284] width 34 height 19
type input "2.20"
type input "16.06"
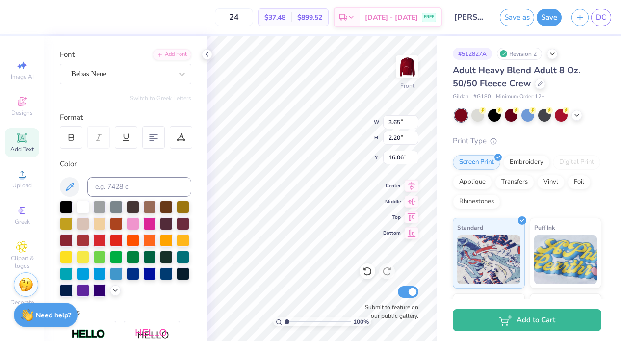
scroll to position [0, 0]
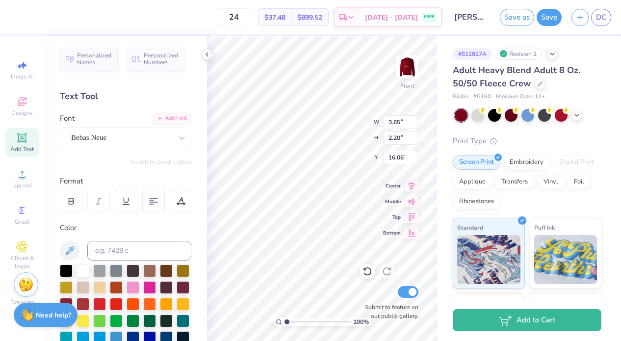
click at [126, 125] on div "Font Bebas Neue" at bounding box center [126, 130] width 132 height 35
click at [123, 143] on div at bounding box center [121, 137] width 101 height 13
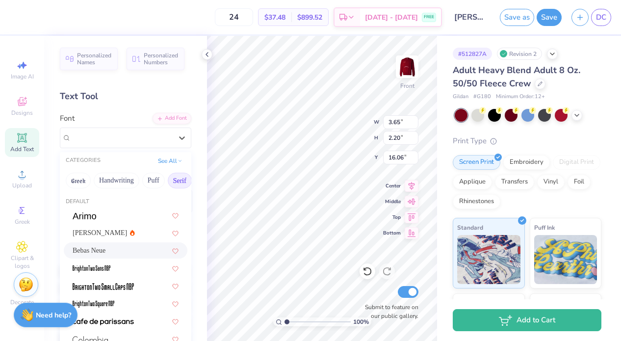
click at [175, 179] on button "Serif" at bounding box center [180, 181] width 24 height 16
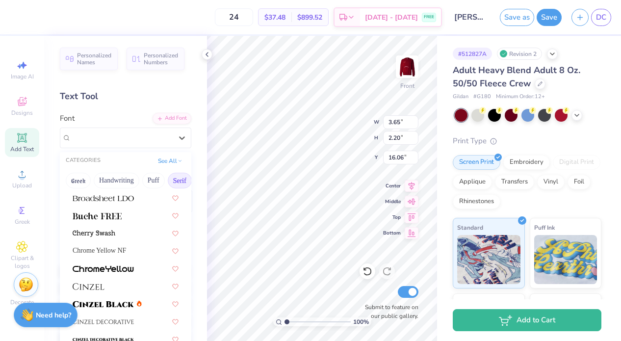
scroll to position [110, 0]
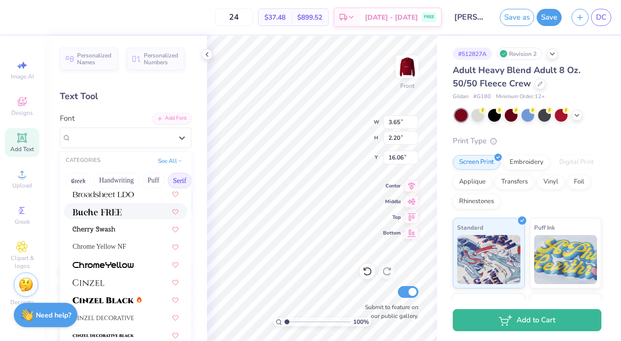
click at [125, 219] on div at bounding box center [126, 211] width 124 height 16
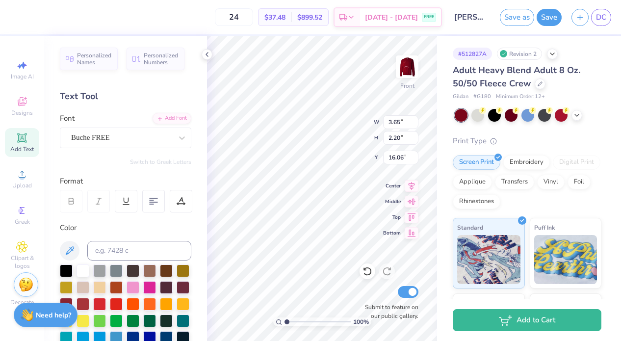
type input "6.17"
type input "2.61"
type input "15.85"
type textarea "Alpha Xi Delta"
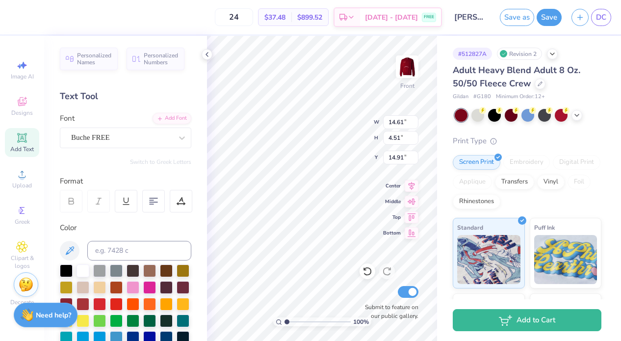
type input "11.82"
type input "3.65"
type input "15.77"
type input "11.00"
type input "9.71"
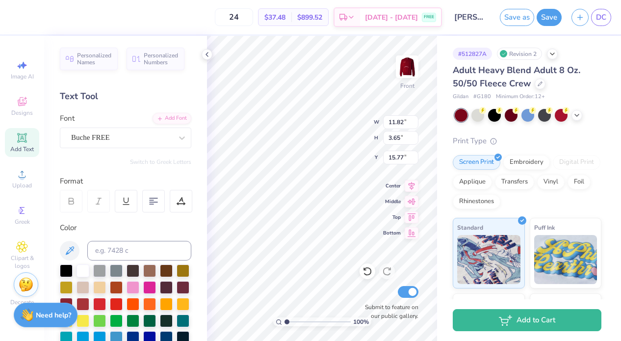
type input "3.00"
type input "2.51"
type input "17.51"
click at [22, 146] on span "Add Text" at bounding box center [22, 149] width 24 height 8
click at [28, 148] on span "Add Text" at bounding box center [22, 149] width 24 height 8
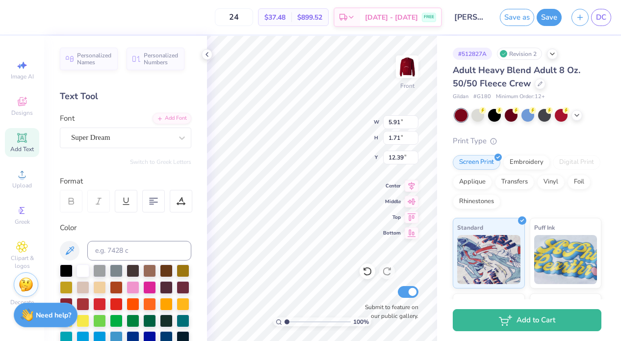
scroll to position [0, 0]
type textarea "eta chapter"
type input "21.94"
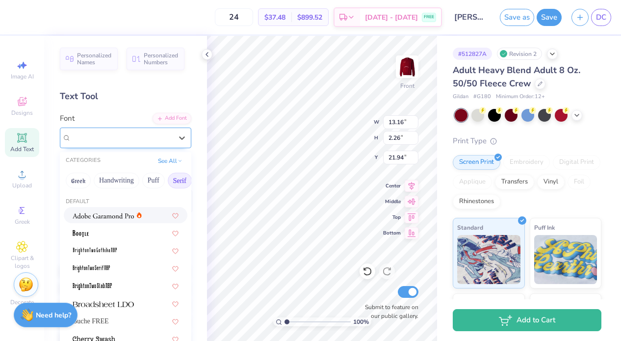
click at [163, 138] on div "Super Dream" at bounding box center [121, 137] width 103 height 15
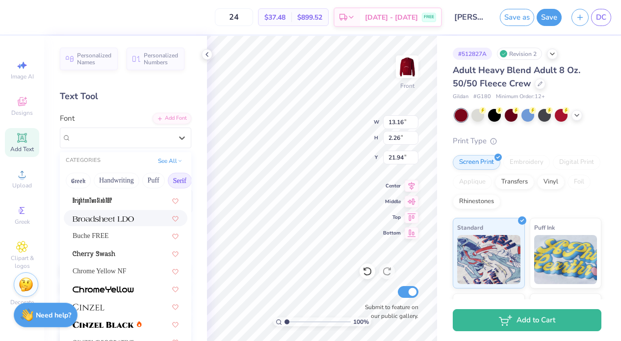
scroll to position [94, 0]
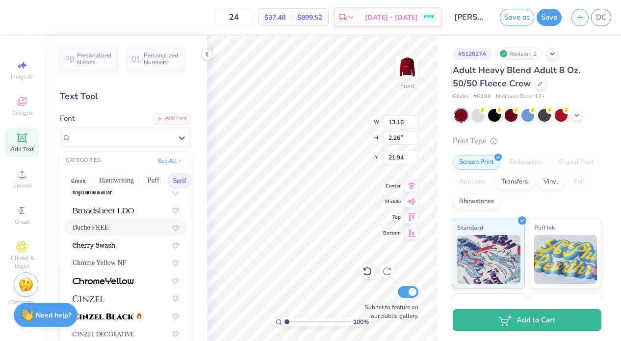
click at [125, 230] on div "Buche FREE" at bounding box center [126, 227] width 106 height 10
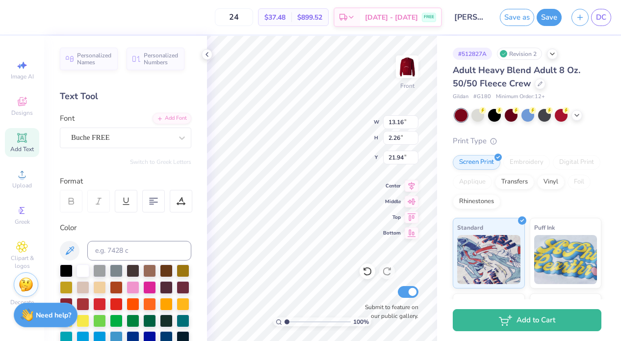
scroll to position [0, 0]
type input "5.60"
type input "1.12"
type input "14.56"
type input "11.82"
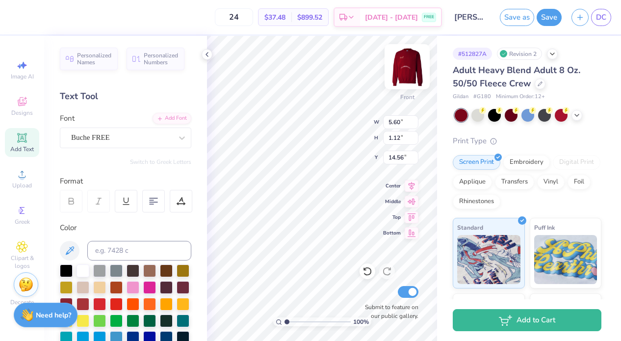
type input "3.65"
type input "1.17"
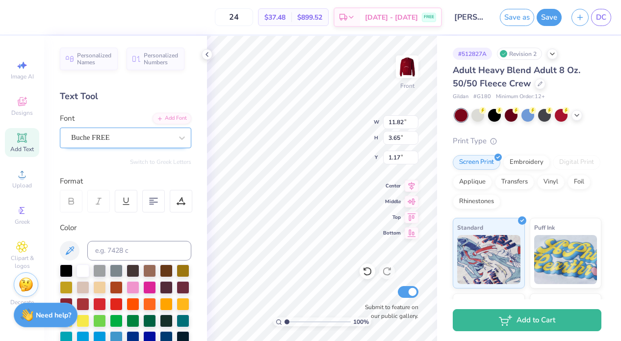
click at [120, 142] on div "Buche FREE" at bounding box center [121, 137] width 103 height 15
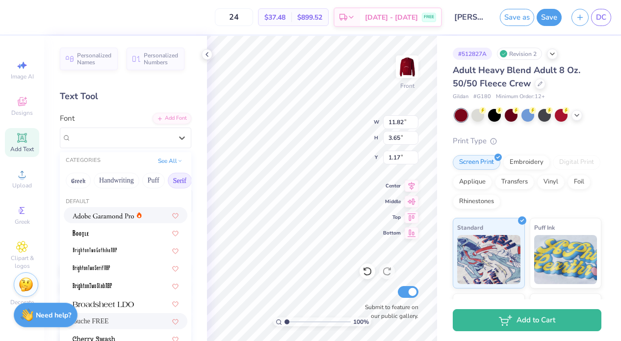
click at [135, 219] on div at bounding box center [107, 215] width 69 height 10
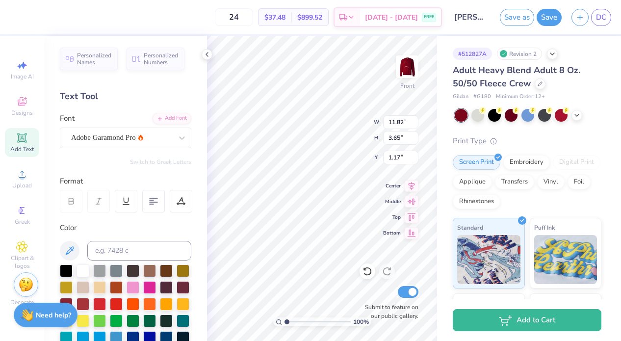
type input "10.40"
type input "3.33"
type input "1.34"
click at [105, 143] on div at bounding box center [121, 137] width 101 height 13
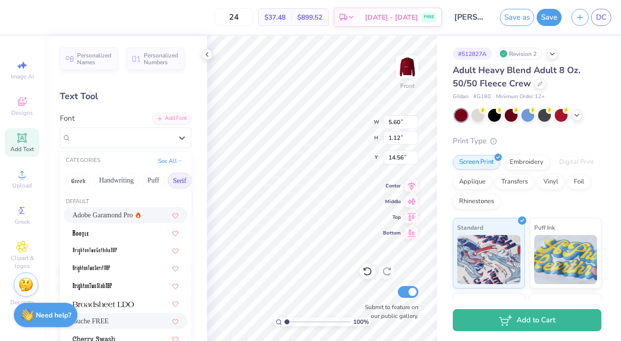
click at [110, 217] on span "Adobe Garamond Pro" at bounding box center [103, 215] width 60 height 10
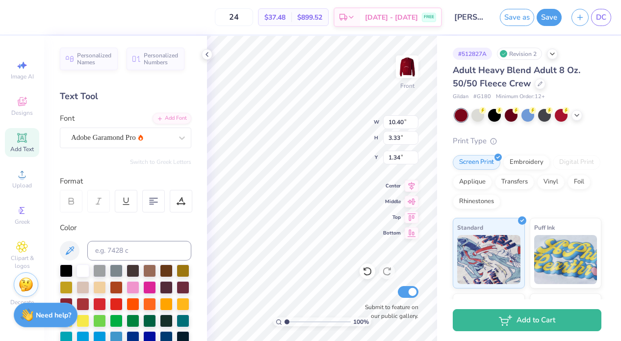
type input "3.00"
type input "4.60"
type input "1.07"
type input "14.36"
type input "12.44"
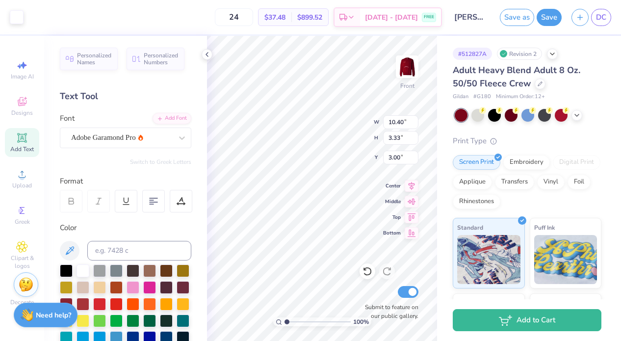
type input "7.41"
type input "0.99"
type input "1.20"
type input "3.67"
type input "3.26"
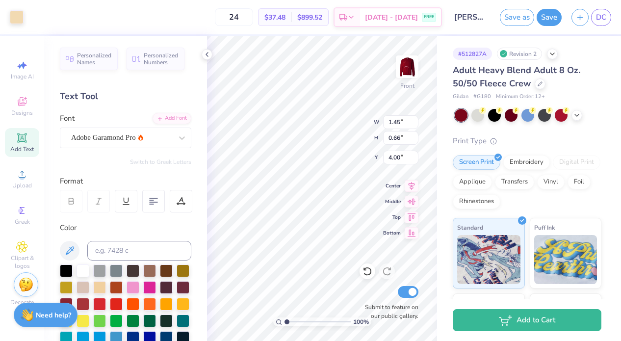
type input "4.01"
type input "3.00"
type input "2.61"
click at [178, 137] on icon at bounding box center [182, 138] width 10 height 10
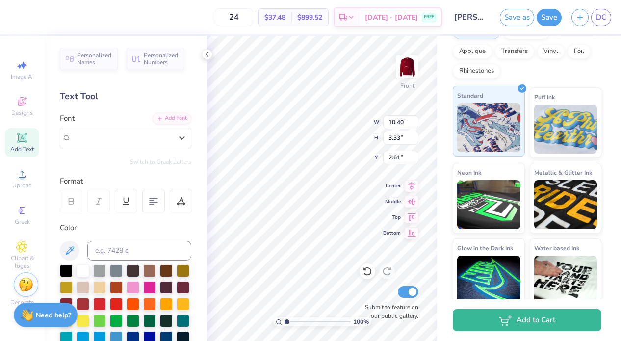
scroll to position [140, 0]
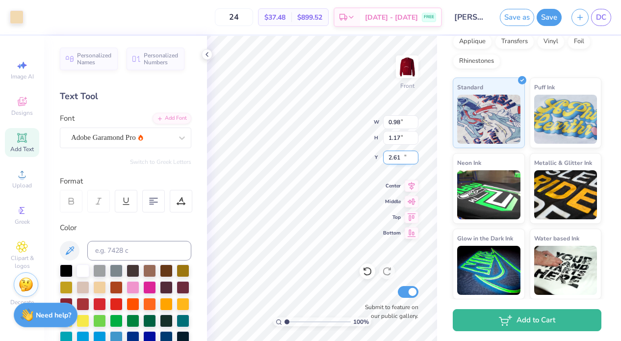
type input "0.98"
type input "1.17"
type input "10.71"
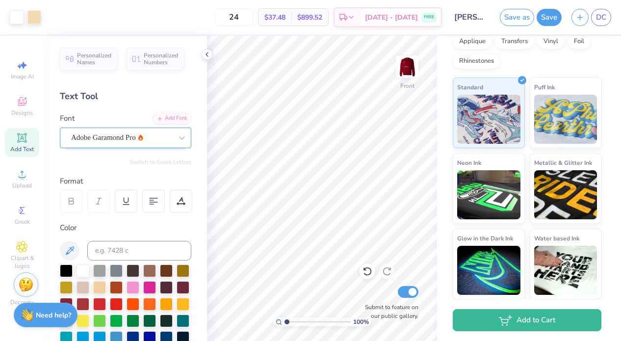
click at [128, 140] on div "Adobe Garamond Pro" at bounding box center [121, 137] width 103 height 15
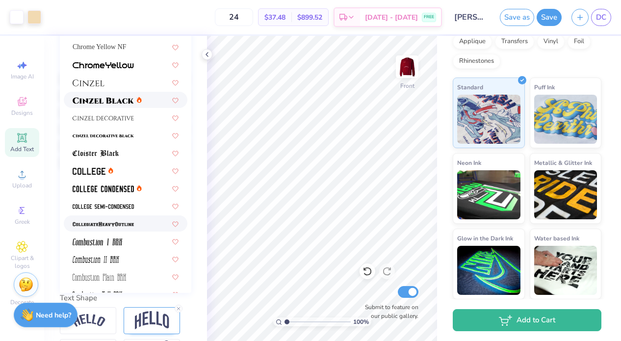
scroll to position [136, 0]
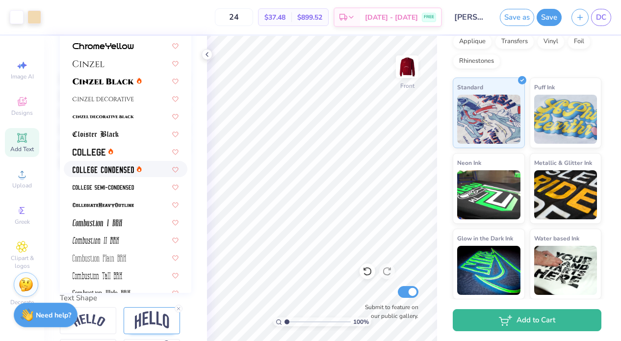
click at [109, 174] on span at bounding box center [103, 169] width 61 height 10
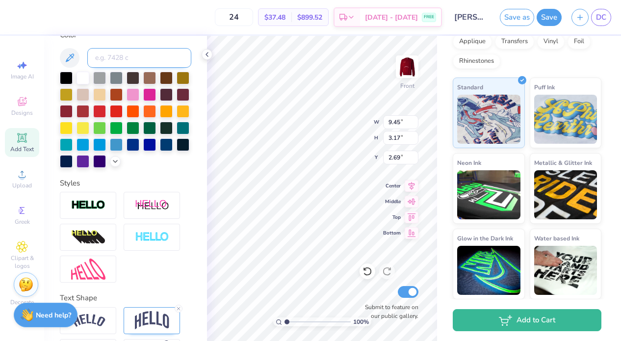
click at [135, 64] on input at bounding box center [139, 58] width 104 height 20
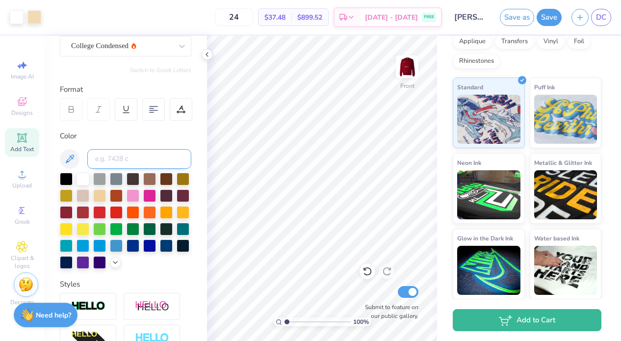
scroll to position [89, 0]
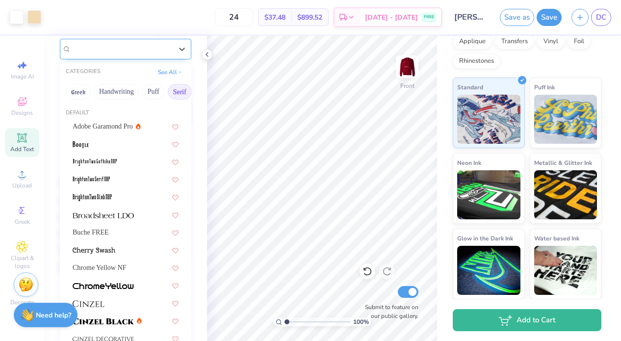
click at [115, 49] on div "College Condensed" at bounding box center [121, 48] width 103 height 15
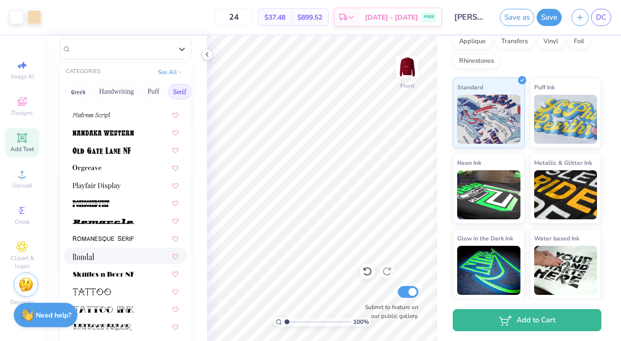
scroll to position [1052, 0]
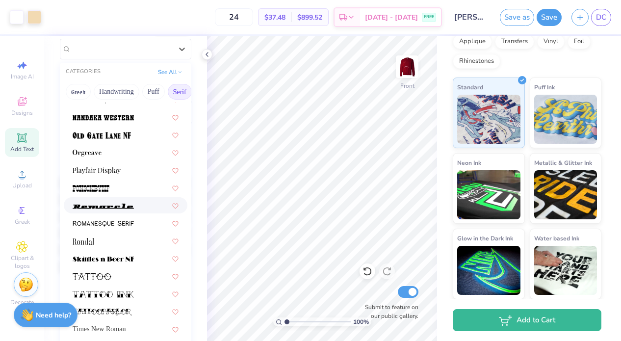
click at [116, 206] on img at bounding box center [103, 206] width 61 height 7
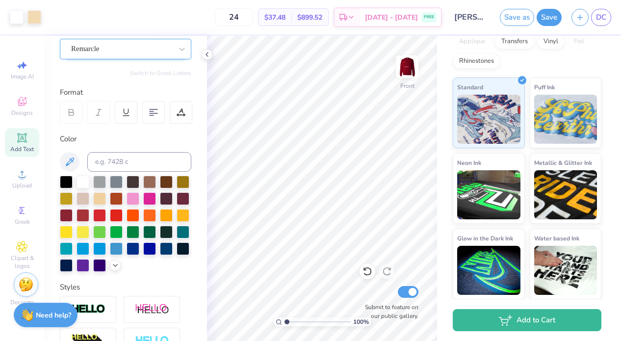
click at [118, 51] on div "Remarcle" at bounding box center [121, 48] width 103 height 15
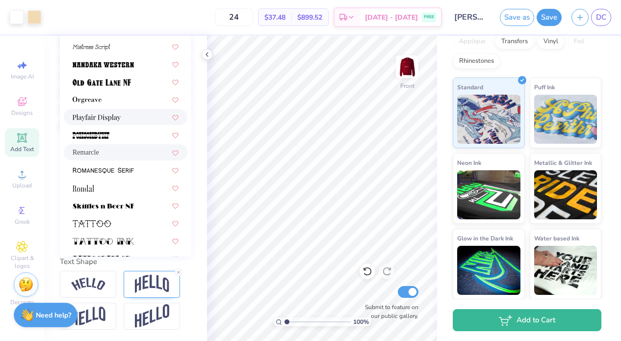
scroll to position [965, 0]
click at [122, 174] on span at bounding box center [103, 169] width 61 height 10
